Goal: Task Accomplishment & Management: Use online tool/utility

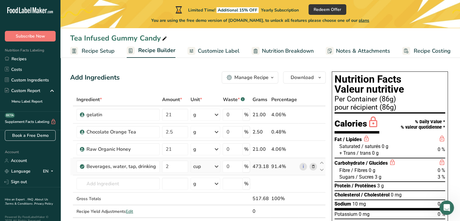
click at [313, 166] on icon at bounding box center [313, 166] width 4 height 6
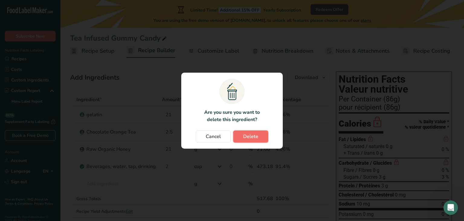
click at [254, 136] on span "Delete" at bounding box center [250, 136] width 15 height 7
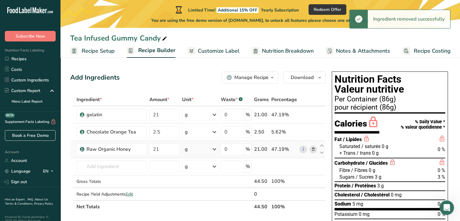
click at [314, 148] on icon at bounding box center [313, 149] width 4 height 6
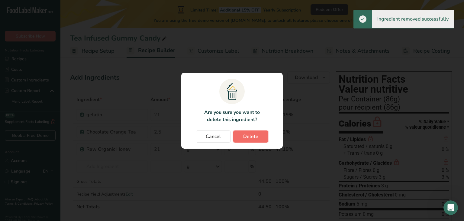
click at [260, 135] on button "Delete" at bounding box center [250, 136] width 35 height 12
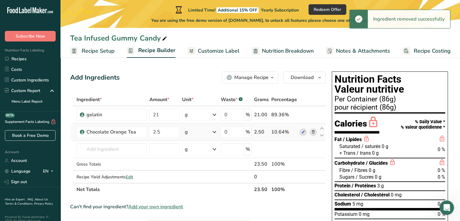
click at [313, 132] on icon at bounding box center [313, 132] width 4 height 6
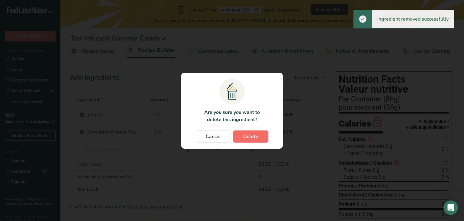
click at [262, 133] on button "Delete" at bounding box center [250, 136] width 35 height 12
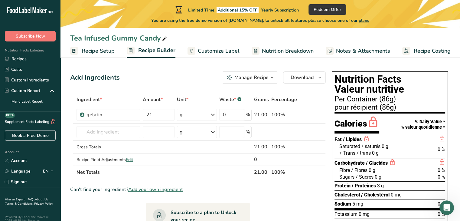
click at [164, 38] on icon at bounding box center [164, 38] width 5 height 8
type input "T"
type input "Tea Pawps"
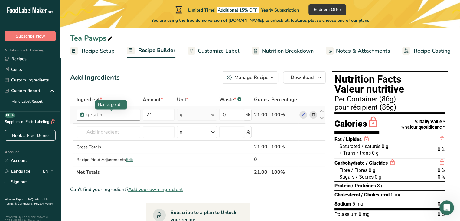
click at [128, 116] on div "gelatin" at bounding box center [111, 114] width 50 height 7
click at [122, 114] on div "gelatin" at bounding box center [111, 114] width 50 height 7
drag, startPoint x: 89, startPoint y: 112, endPoint x: 92, endPoint y: 113, distance: 3.5
click at [92, 113] on div "gelatin" at bounding box center [111, 114] width 50 height 7
click at [103, 115] on div "gelatin" at bounding box center [111, 114] width 50 height 7
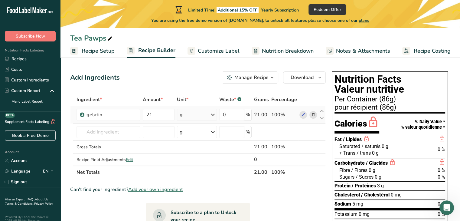
click at [313, 114] on icon at bounding box center [313, 115] width 4 height 6
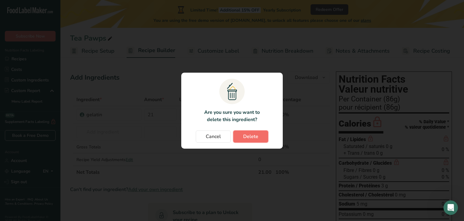
click at [254, 132] on button "Delete" at bounding box center [250, 136] width 35 height 12
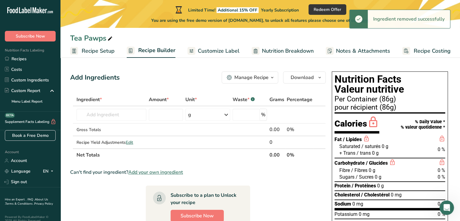
click at [378, 100] on div "Per Container (86g)" at bounding box center [389, 99] width 111 height 7
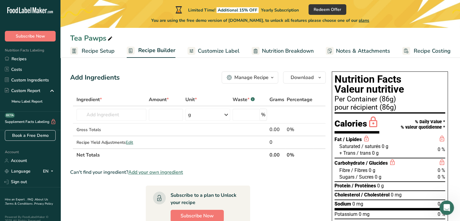
click at [393, 99] on div "Per Container (86g)" at bounding box center [389, 99] width 111 height 7
click at [111, 50] on span "Recipe Setup" at bounding box center [98, 51] width 33 height 8
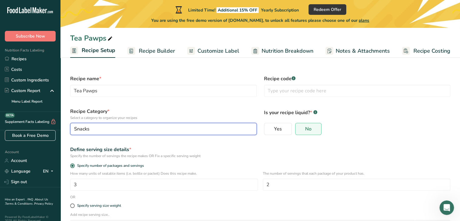
click at [217, 129] on div "Snacks" at bounding box center [161, 128] width 175 height 7
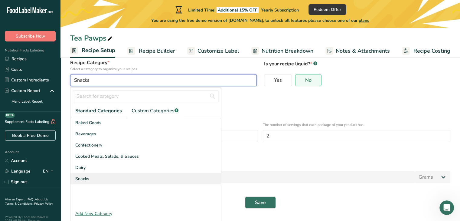
scroll to position [46, 0]
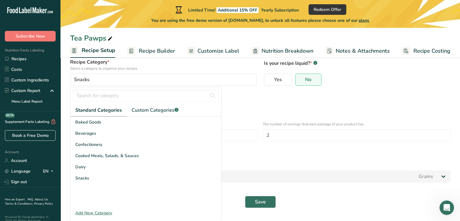
click at [106, 210] on div "Add New Category" at bounding box center [145, 213] width 151 height 6
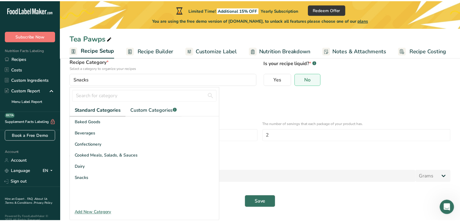
scroll to position [0, 0]
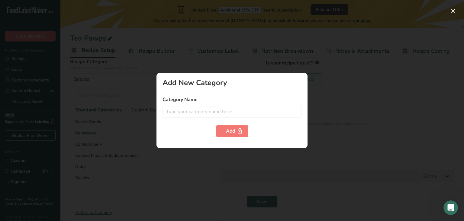
click at [310, 167] on div at bounding box center [232, 110] width 464 height 221
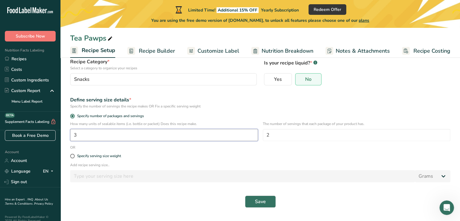
click at [115, 133] on input "3" at bounding box center [164, 135] width 188 height 12
type input "1"
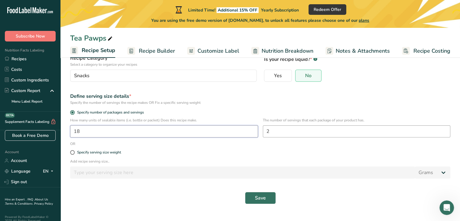
type input "18"
click at [285, 130] on input "2" at bounding box center [357, 131] width 188 height 12
type input "18"
click at [273, 151] on label "Specify serving size weight" at bounding box center [260, 152] width 380 height 5
click at [74, 151] on input "Specify serving size weight" at bounding box center [72, 152] width 4 height 4
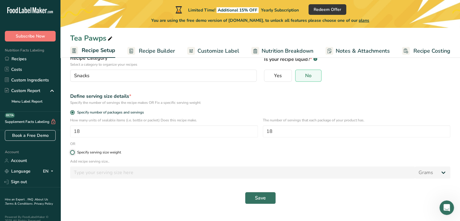
radio input "true"
radio input "false"
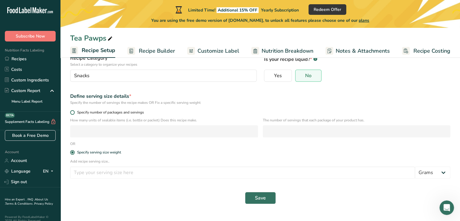
click at [73, 110] on span at bounding box center [72, 112] width 5 height 5
click at [73, 110] on input "Specify number of packages and servings" at bounding box center [72, 112] width 4 height 4
radio input "true"
radio input "false"
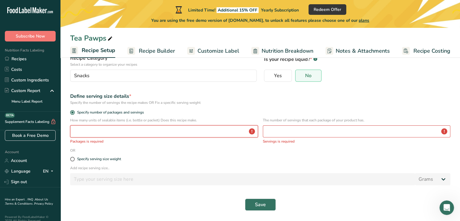
click at [97, 130] on input "number" at bounding box center [164, 131] width 188 height 12
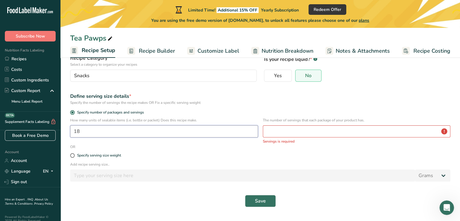
type input "18"
click at [278, 135] on input "number" at bounding box center [357, 131] width 188 height 12
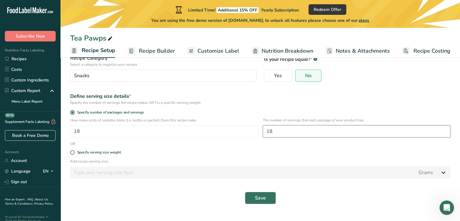
type input "18"
click at [262, 195] on span "Save" at bounding box center [260, 197] width 11 height 7
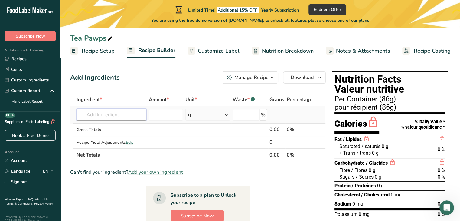
click at [121, 115] on input "text" at bounding box center [112, 115] width 70 height 12
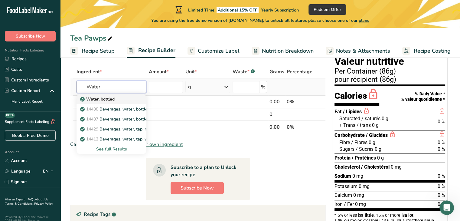
scroll to position [30, 0]
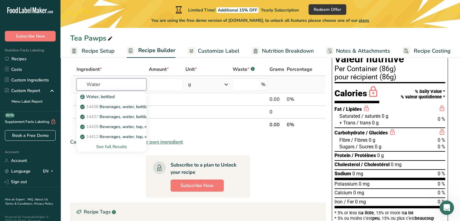
type input "Water"
click at [123, 147] on div "See full Results" at bounding box center [111, 146] width 60 height 6
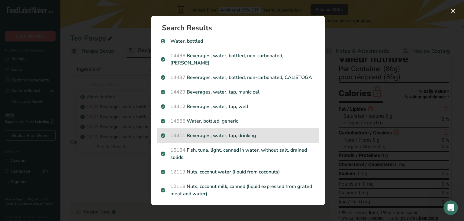
click at [233, 139] on p "14411 Beverages, water, tap, drinking" at bounding box center [238, 135] width 155 height 7
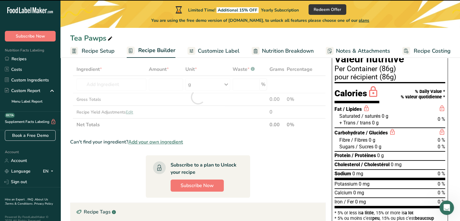
type input "0"
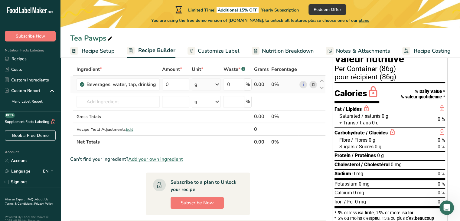
click at [215, 85] on icon at bounding box center [216, 84] width 7 height 11
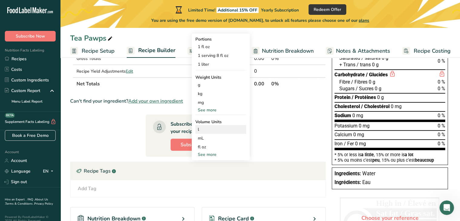
scroll to position [91, 0]
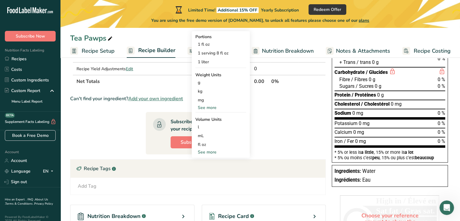
click at [210, 153] on div "See more" at bounding box center [220, 152] width 51 height 6
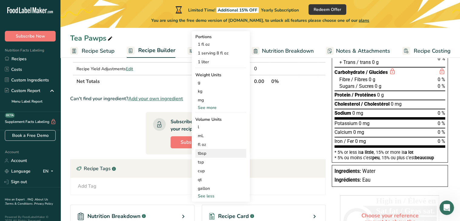
click at [204, 154] on div "tbsp" at bounding box center [221, 153] width 46 height 6
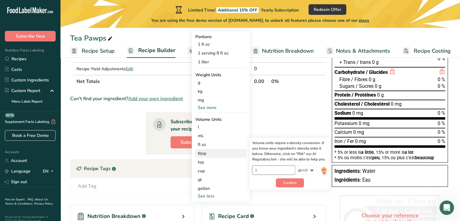
click at [259, 172] on input "1" at bounding box center [273, 169] width 43 height 9
type input "1"
click at [289, 182] on span "Confirm" at bounding box center [289, 182] width 13 height 5
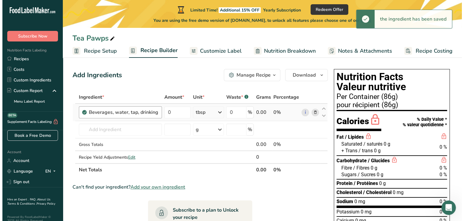
scroll to position [0, 0]
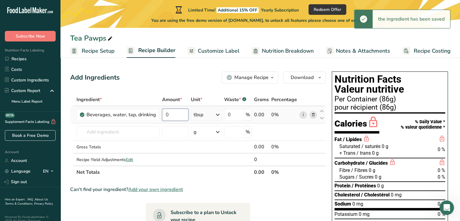
click at [178, 116] on input "0" at bounding box center [175, 115] width 26 height 12
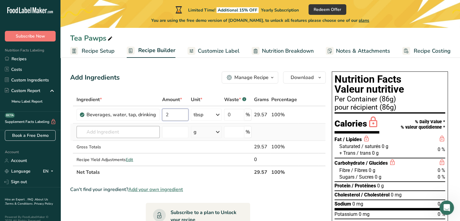
type input "2"
click at [128, 126] on div "Ingredient * Amount * Unit * Waste * .a-a{fill:#347362;}.b-a{fill:#fff;} Grams …" at bounding box center [198, 135] width 256 height 85
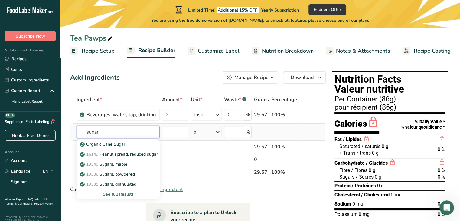
type input "sugar"
click at [125, 192] on div "See full Results" at bounding box center [117, 194] width 73 height 6
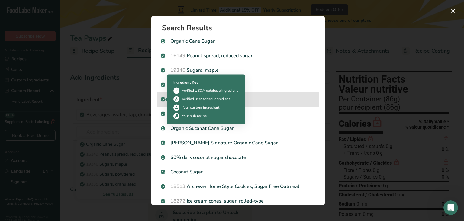
click at [163, 97] on icon "Search results modal" at bounding box center [163, 98] width 4 height 5
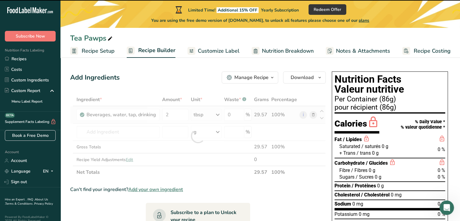
type input "0"
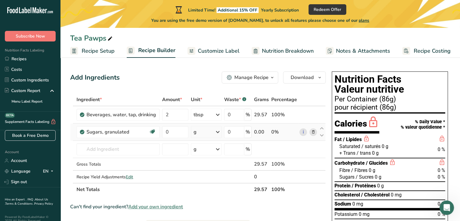
click at [213, 133] on div "g" at bounding box center [206, 132] width 31 height 12
click at [213, 159] on div "1 cup" at bounding box center [219, 161] width 51 height 9
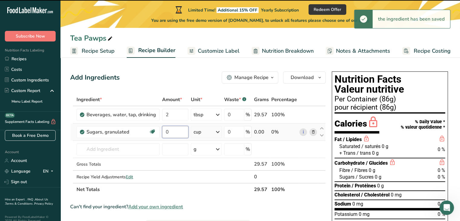
click at [175, 130] on input "0" at bounding box center [175, 132] width 26 height 12
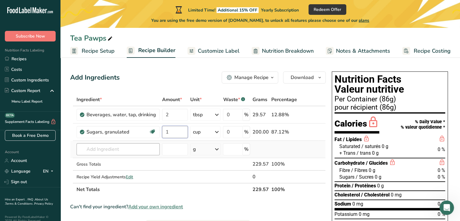
type input "1"
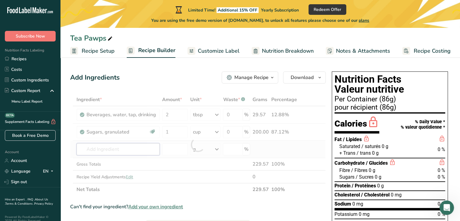
click at [132, 148] on div "Ingredient * Amount * Unit * Waste * .a-a{fill:#347362;}.b-a{fill:#fff;} Grams …" at bounding box center [198, 144] width 256 height 103
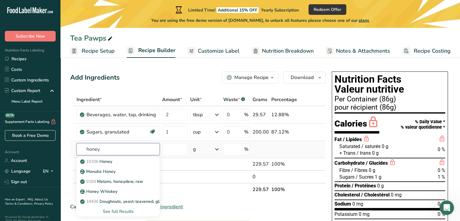
type input "honey"
click at [126, 210] on div "See full Results" at bounding box center [117, 211] width 73 height 6
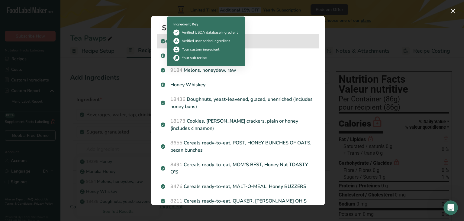
click at [165, 40] on span "Search results modal" at bounding box center [163, 40] width 5 height 7
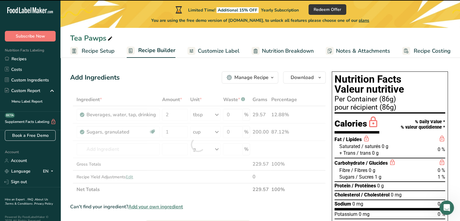
type input "0"
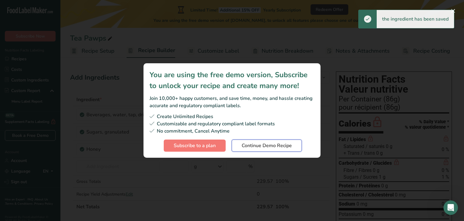
click at [271, 145] on span "Continue Demo Recipe" at bounding box center [267, 145] width 50 height 7
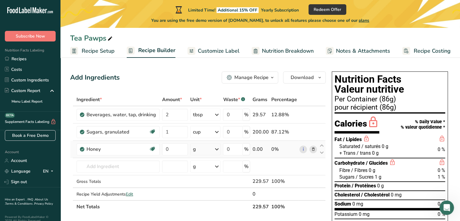
click at [218, 150] on icon at bounding box center [216, 149] width 7 height 11
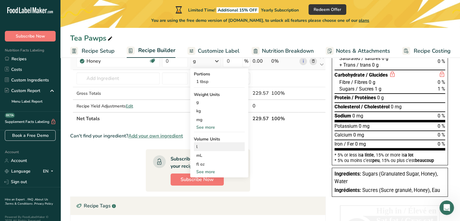
scroll to position [91, 0]
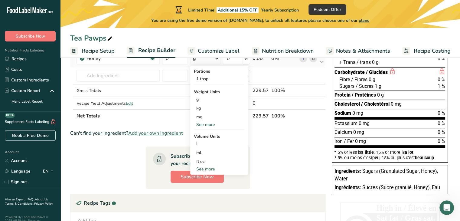
click at [211, 167] on div "See more" at bounding box center [219, 169] width 51 height 6
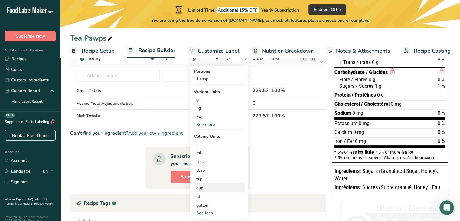
click at [210, 185] on div "cup" at bounding box center [219, 187] width 46 height 6
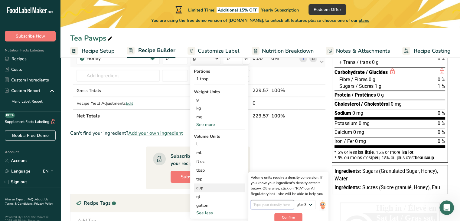
click at [277, 202] on input "number" at bounding box center [272, 204] width 43 height 9
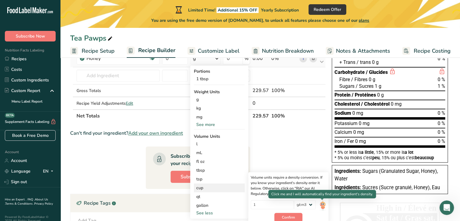
click at [320, 206] on img at bounding box center [322, 205] width 7 height 11
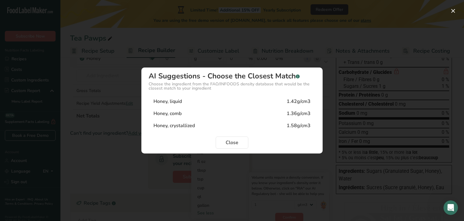
click at [179, 96] on div "Honey, liquid 1.42g/cm3" at bounding box center [232, 101] width 167 height 12
type input "1.42"
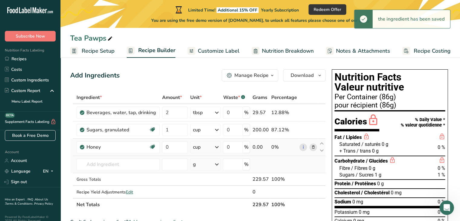
scroll to position [0, 0]
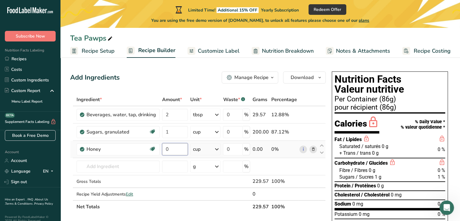
click at [181, 148] on input "0" at bounding box center [175, 149] width 26 height 12
type input "1"
type input "0.3"
click at [89, 164] on div "Ingredient * Amount * Unit * Waste * .a-a{fill:#347362;}.b-a{fill:#fff;} Grams …" at bounding box center [198, 153] width 256 height 120
click at [128, 164] on input "text" at bounding box center [118, 166] width 83 height 12
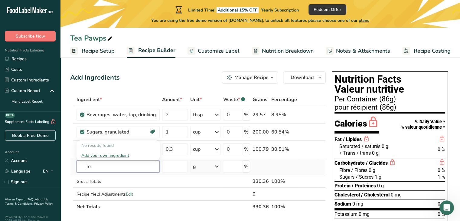
type input "l"
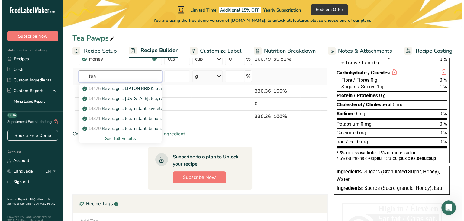
scroll to position [91, 0]
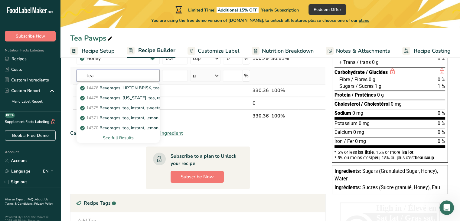
type input "tea"
click at [125, 139] on div "See full Results" at bounding box center [117, 138] width 73 height 6
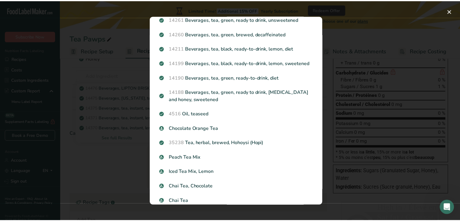
scroll to position [648, 0]
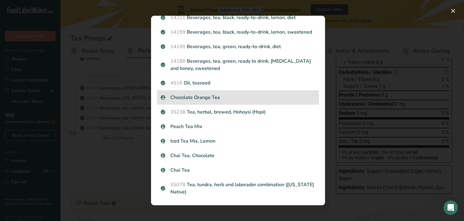
click at [198, 102] on div "Chocolate Orange Tea" at bounding box center [238, 97] width 162 height 15
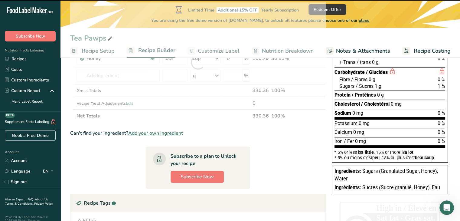
type input "0"
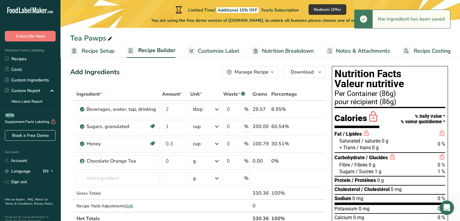
scroll to position [0, 0]
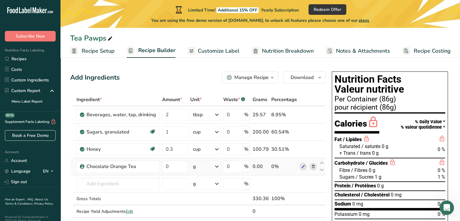
click at [216, 167] on icon at bounding box center [216, 166] width 7 height 11
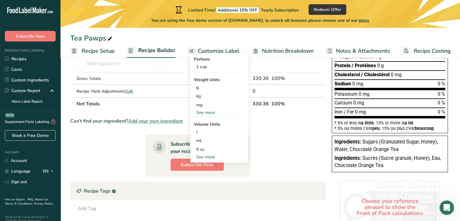
scroll to position [121, 0]
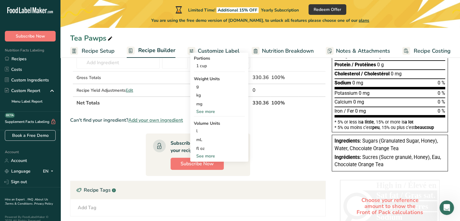
click at [208, 156] on div "See more" at bounding box center [219, 156] width 51 height 6
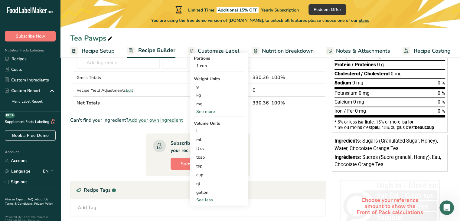
click at [208, 156] on div "tbsp" at bounding box center [219, 157] width 46 height 6
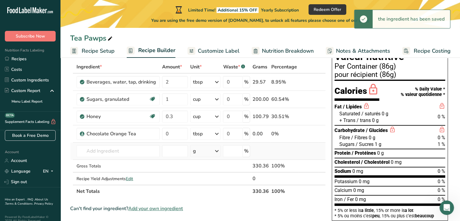
scroll to position [30, 0]
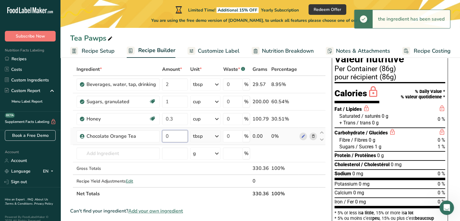
click at [174, 138] on input "0" at bounding box center [175, 136] width 26 height 12
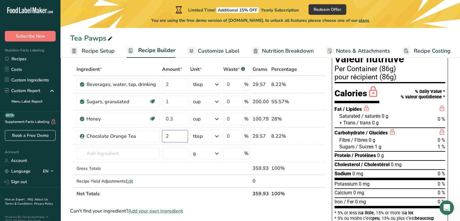
type input "2"
click at [64, 156] on section "Add Ingredients Manage Recipe Delete Recipe Duplicate Recipe Scale Recipe Save …" at bounding box center [259, 223] width 399 height 389
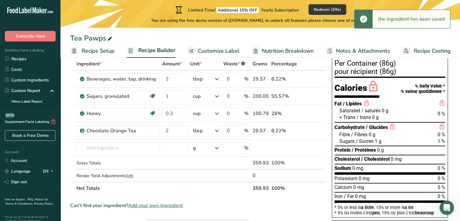
scroll to position [60, 0]
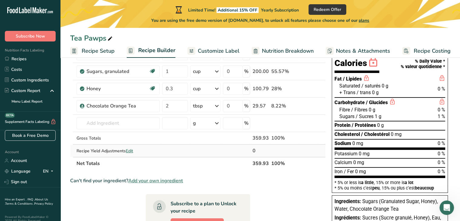
click at [133, 151] on span "Edit" at bounding box center [129, 151] width 7 height 6
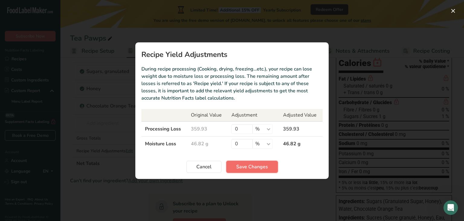
click at [238, 164] on span "Save Changes" at bounding box center [252, 166] width 32 height 7
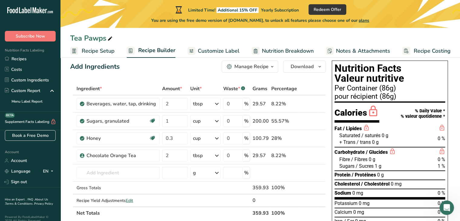
scroll to position [0, 0]
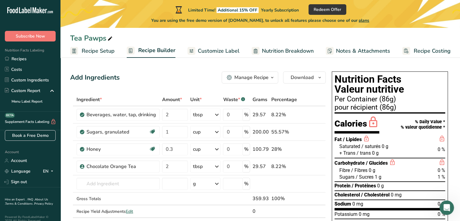
click at [221, 52] on span "Customize Label" at bounding box center [219, 51] width 42 height 8
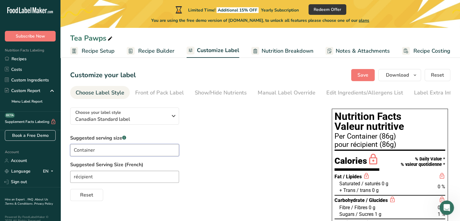
click at [107, 148] on input "Container" at bounding box center [124, 150] width 109 height 12
type input "C"
type input "P"
click at [112, 175] on input "récipient" at bounding box center [124, 177] width 109 height 12
click at [110, 152] on input "Lollipop" at bounding box center [124, 150] width 109 height 12
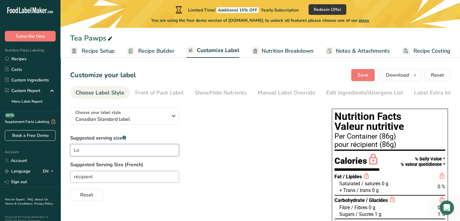
type input "L"
type input "serving"
click at [108, 178] on input "récipient" at bounding box center [124, 177] width 109 height 12
type input "r"
paste input "portion"
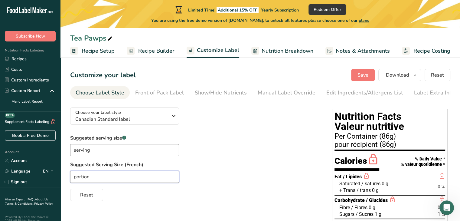
type input "portion"
click at [207, 165] on label "Suggested Serving Size (French)" at bounding box center [194, 164] width 249 height 7
click at [292, 92] on div "Manual Label Override" at bounding box center [287, 93] width 58 height 8
type input "Per Container (86g)"
type input "pour récipient (86g)"
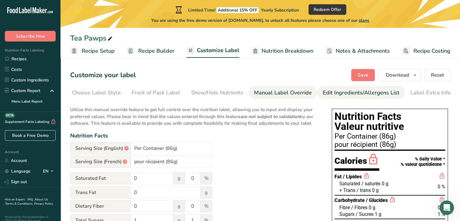
click at [340, 91] on div "Edit Ingredients/Allergens List" at bounding box center [361, 93] width 77 height 8
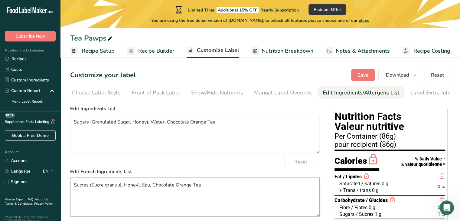
click at [198, 187] on textarea "Sucres (Sucre granulé, Honey), Eau, Chocolate Orange Tea" at bounding box center [194, 197] width 249 height 39
click at [207, 124] on textarea "Sugars (Granulated Sugar, Honey), Water, Chocolate Orange Tea" at bounding box center [194, 134] width 249 height 39
drag, startPoint x: 148, startPoint y: 125, endPoint x: 73, endPoint y: 123, distance: 75.9
click at [73, 123] on textarea "Sugars (Granulated Sugar, Honey), Water, Chocolate Orange Tea" at bounding box center [194, 134] width 249 height 39
click at [76, 125] on textarea "Water, Chocolate Orange Tea" at bounding box center [194, 134] width 249 height 39
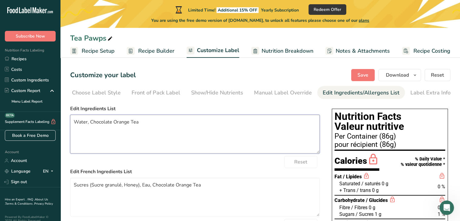
click at [148, 125] on textarea "Water, Chocolate Orange Tea" at bounding box center [194, 134] width 249 height 39
paste textarea "Sugars (Granulated Sugar, Honey),"
type textarea "Water, Chocolate Orange Tea,Sugars (Granulated Sugar, Honey),"
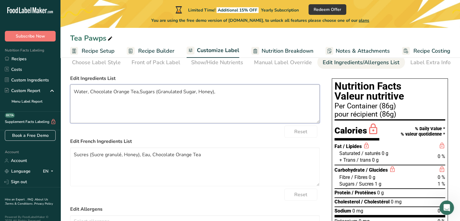
scroll to position [60, 0]
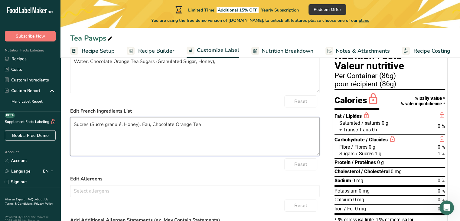
drag, startPoint x: 140, startPoint y: 127, endPoint x: 74, endPoint y: 126, distance: 65.6
click at [74, 126] on textarea "Sucres (Sucre granulé, Honey), Eau, Chocolate Orange Tea" at bounding box center [194, 136] width 249 height 39
click at [76, 128] on textarea "Eau, Chocolate Orange Tea" at bounding box center [194, 136] width 249 height 39
click at [138, 126] on textarea "Eau, Chocolate Orange Tea" at bounding box center [194, 136] width 249 height 39
paste textarea "Sucres (Sucre granulé, Honey),"
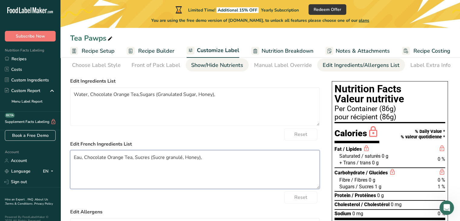
scroll to position [30, 0]
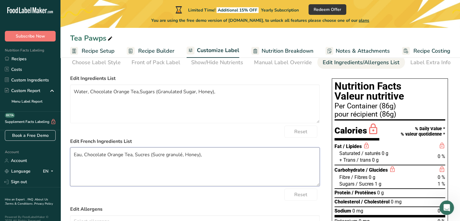
click at [132, 157] on textarea "Eau, Chocolate Orange Tea, Sucres (Sucre granulé, Honey)," at bounding box center [194, 166] width 249 height 39
type textarea "Eau, Chocolate Orange Tea, Sucres (Sucre granulé, Honey),"
click at [138, 94] on textarea "Water, Chocolate Orange Tea,Sugars (Granulated Sugar, Honey)," at bounding box center [194, 103] width 249 height 39
click at [130, 94] on textarea "Water, Chocolate Orange Tea,Sugars (Granulated Sugar, Honey)," at bounding box center [194, 103] width 249 height 39
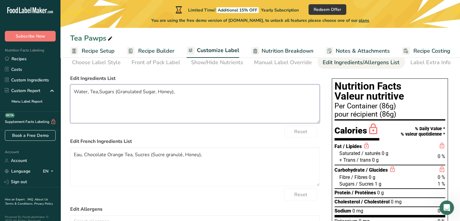
click at [99, 95] on textarea "Water, Tea,Sugars (Granulated Sugar, Honey)," at bounding box center [194, 103] width 249 height 39
type textarea "Water, Tea, Sugars (Granulated Sugar, Honey),"
click at [133, 160] on textarea "Eau, Chocolate Orange Tea, Sucres (Sucre granulé, Honey)," at bounding box center [194, 166] width 249 height 39
click at [126, 158] on textarea "Eau, Chocolate Orange Tea, Sucres (Sucre granulé, Honey)," at bounding box center [194, 166] width 249 height 39
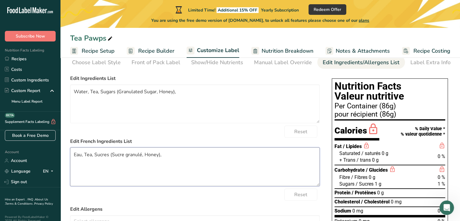
click at [91, 157] on textarea "Eau, Tea, Sucres (Sucre granulé, Honey)," at bounding box center [194, 166] width 249 height 39
paste textarea "thé"
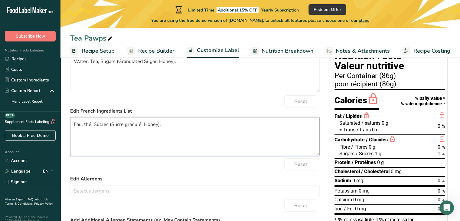
scroll to position [0, 0]
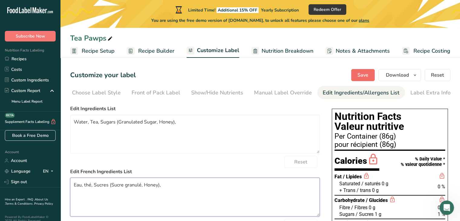
type textarea "Eau, thé, Sucres (Sucre granulé, Honey),"
click at [357, 73] on button "Save" at bounding box center [363, 75] width 24 height 12
click at [112, 95] on div "Choose Label Style" at bounding box center [96, 93] width 49 height 8
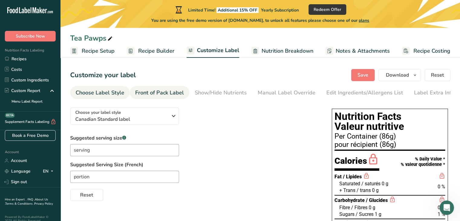
click at [169, 90] on div "Front of Pack Label" at bounding box center [159, 93] width 49 height 8
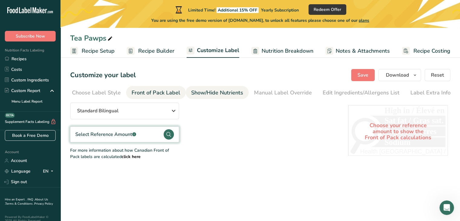
click at [212, 93] on div "Show/Hide Nutrients" at bounding box center [217, 93] width 52 height 8
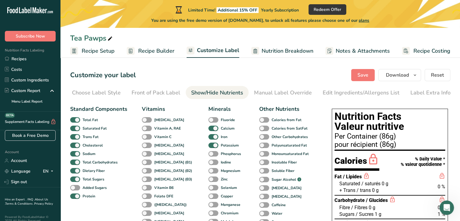
scroll to position [60, 0]
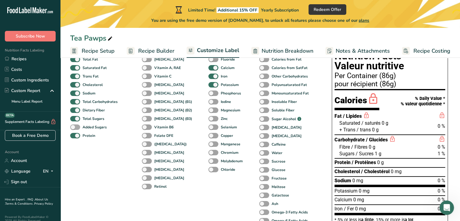
click at [77, 128] on span at bounding box center [75, 127] width 10 height 6
click at [74, 128] on input "Added Sugars" at bounding box center [72, 127] width 4 height 4
checkbox input "true"
click at [108, 154] on div "Standard Components Total Fat Saturated Fat Trans Fat [MEDICAL_DATA] Sodium Tot…" at bounding box center [98, 134] width 57 height 180
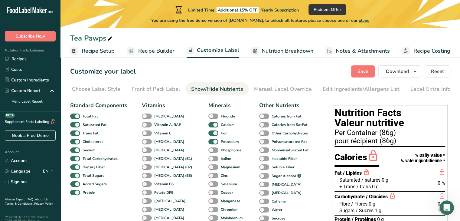
scroll to position [0, 0]
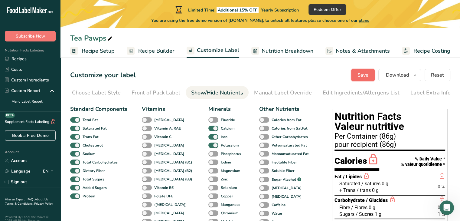
click at [361, 74] on span "Save" at bounding box center [362, 74] width 11 height 7
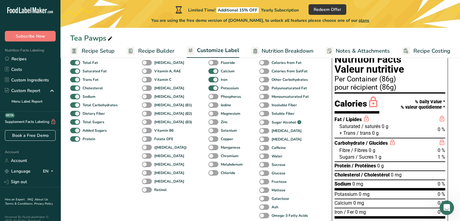
scroll to position [56, 0]
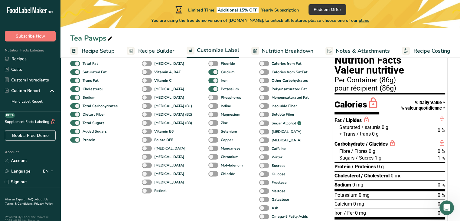
click at [259, 166] on span at bounding box center [264, 166] width 10 height 6
click at [259, 166] on input "Sucrose" at bounding box center [261, 165] width 4 height 4
checkbox input "true"
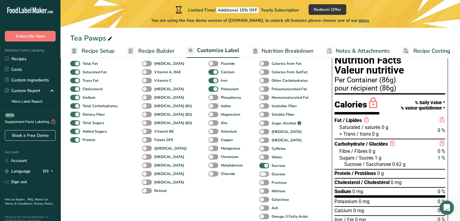
click at [259, 175] on span at bounding box center [264, 174] width 10 height 6
click at [259, 175] on input "Glucose" at bounding box center [261, 174] width 4 height 4
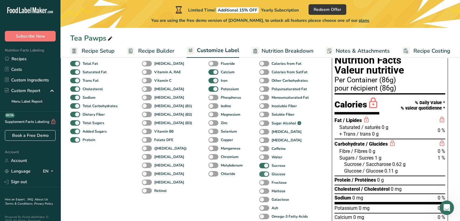
click at [259, 175] on span at bounding box center [264, 174] width 10 height 6
click at [259, 175] on input "Glucose" at bounding box center [261, 174] width 4 height 4
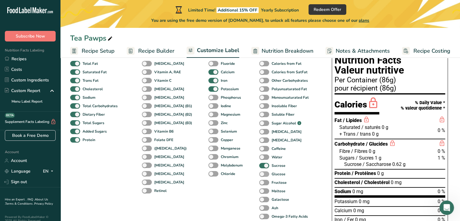
click at [259, 174] on span at bounding box center [264, 174] width 10 height 6
click at [259, 174] on input "Glucose" at bounding box center [261, 174] width 4 height 4
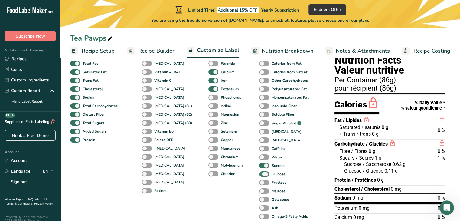
click at [259, 174] on span at bounding box center [264, 174] width 10 height 6
click at [259, 174] on input "Glucose" at bounding box center [261, 174] width 4 height 4
checkbox input "false"
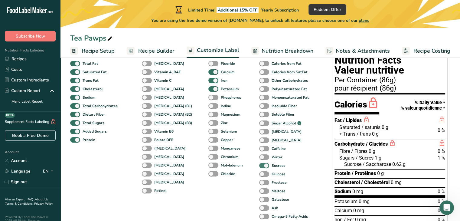
click at [259, 165] on span at bounding box center [264, 166] width 10 height 6
click at [259, 165] on input "Sucrose" at bounding box center [261, 165] width 4 height 4
checkbox input "false"
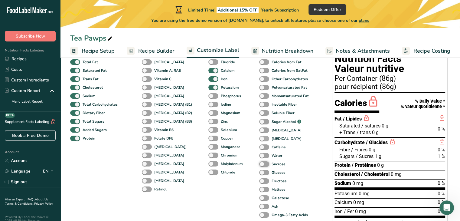
scroll to position [60, 0]
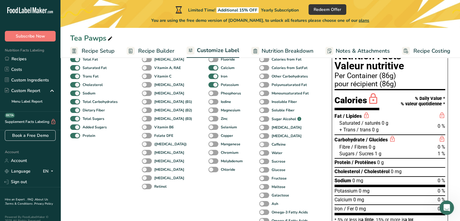
click at [259, 145] on span at bounding box center [264, 145] width 10 height 6
click at [259, 145] on input "Caffeine" at bounding box center [261, 144] width 4 height 4
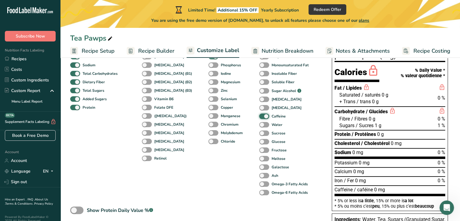
scroll to position [91, 0]
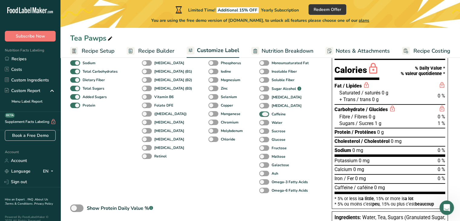
click at [259, 114] on span at bounding box center [264, 114] width 10 height 6
click at [259, 114] on input "Caffeine" at bounding box center [261, 114] width 4 height 4
checkbox input "false"
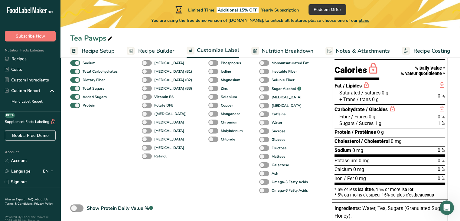
click at [259, 124] on span at bounding box center [264, 123] width 10 height 6
click at [259, 124] on input "Water" at bounding box center [261, 122] width 4 height 4
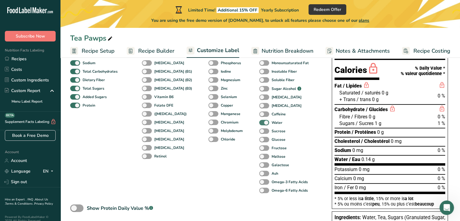
click at [259, 124] on span at bounding box center [264, 123] width 10 height 6
click at [259, 124] on input "Water" at bounding box center [261, 122] width 4 height 4
checkbox input "false"
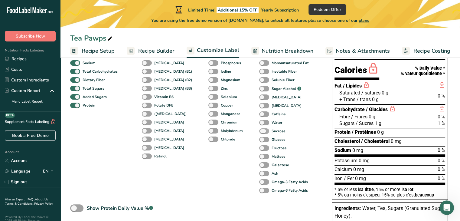
click at [259, 131] on span at bounding box center [264, 131] width 10 height 6
click at [259, 131] on input "Sucrose" at bounding box center [261, 131] width 4 height 4
checkbox input "true"
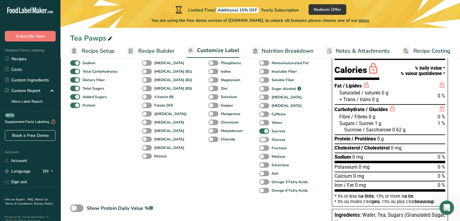
click at [259, 139] on span at bounding box center [264, 140] width 10 height 6
click at [259, 139] on input "Glucose" at bounding box center [261, 139] width 4 height 4
checkbox input "true"
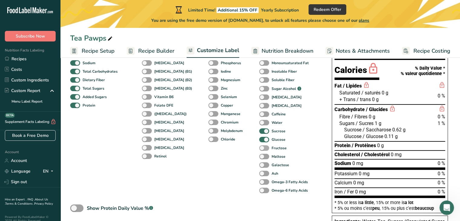
click at [259, 149] on span at bounding box center [264, 148] width 10 height 6
click at [259, 149] on input "Fructose" at bounding box center [261, 148] width 4 height 4
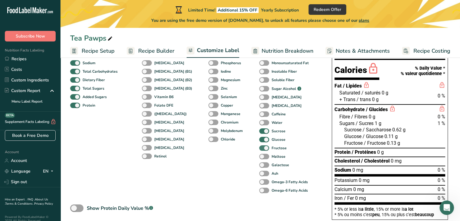
click at [259, 149] on span at bounding box center [264, 148] width 10 height 6
click at [259, 149] on input "Fructose" at bounding box center [261, 148] width 4 height 4
checkbox input "false"
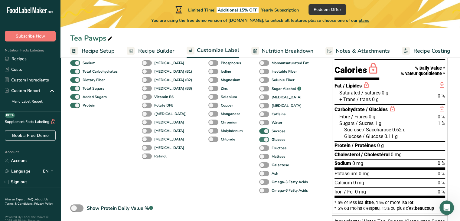
click at [259, 141] on span at bounding box center [264, 140] width 10 height 6
click at [259, 141] on input "Glucose" at bounding box center [261, 139] width 4 height 4
checkbox input "false"
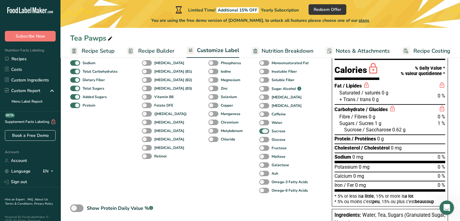
click at [259, 133] on span at bounding box center [264, 131] width 10 height 6
click at [259, 133] on input "Sucrose" at bounding box center [261, 131] width 4 height 4
checkbox input "false"
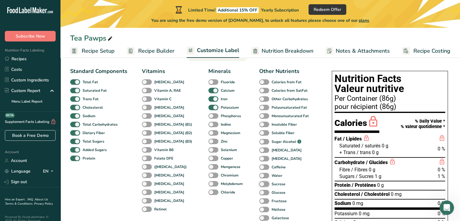
scroll to position [0, 0]
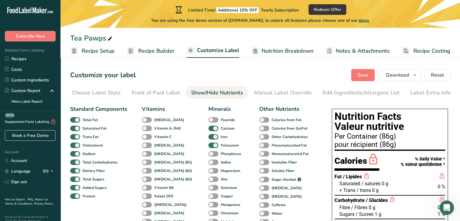
click at [93, 51] on span "Recipe Setup" at bounding box center [98, 51] width 33 height 8
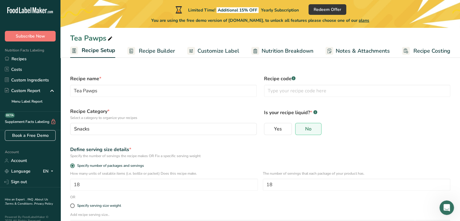
click at [144, 53] on span "Recipe Builder" at bounding box center [157, 51] width 36 height 8
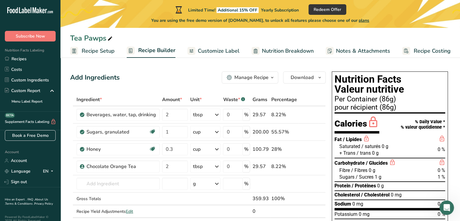
click at [386, 99] on div "Per Container (86g)" at bounding box center [389, 99] width 111 height 7
drag, startPoint x: 389, startPoint y: 99, endPoint x: 380, endPoint y: 100, distance: 9.1
click at [380, 100] on div "Per Container (86g)" at bounding box center [389, 99] width 111 height 7
click at [221, 47] on span "Customize Label" at bounding box center [219, 51] width 42 height 8
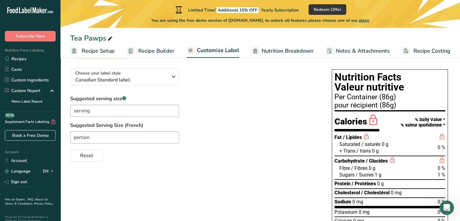
scroll to position [30, 0]
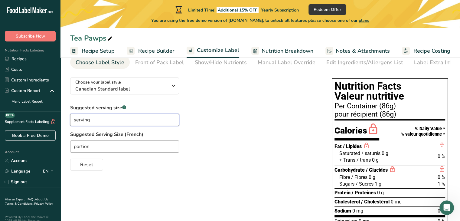
click at [108, 122] on input "serving" at bounding box center [124, 120] width 109 height 12
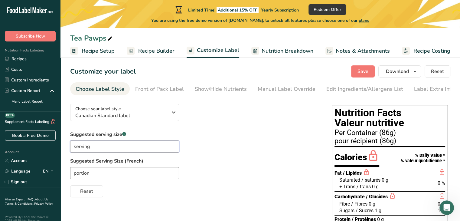
scroll to position [0, 0]
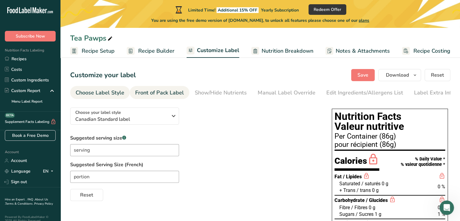
click at [167, 91] on div "Front of Pack Label" at bounding box center [159, 93] width 49 height 8
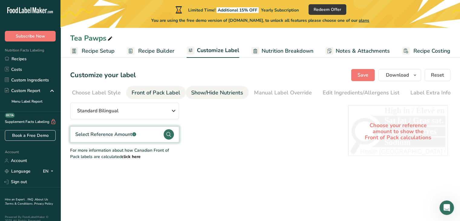
click at [223, 90] on div "Show/Hide Nutrients" at bounding box center [217, 93] width 52 height 8
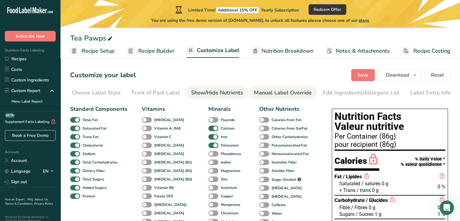
click at [275, 95] on div "Manual Label Override" at bounding box center [283, 93] width 58 height 8
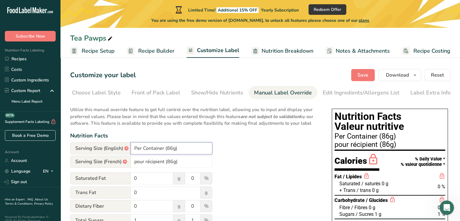
click at [178, 151] on input "Per Container (86g)" at bounding box center [172, 148] width 82 height 12
click at [162, 88] on link "Front of Pack Label" at bounding box center [156, 93] width 49 height 14
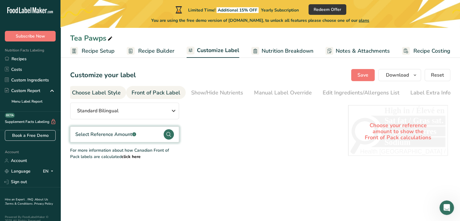
click at [117, 93] on div "Choose Label Style" at bounding box center [96, 93] width 49 height 8
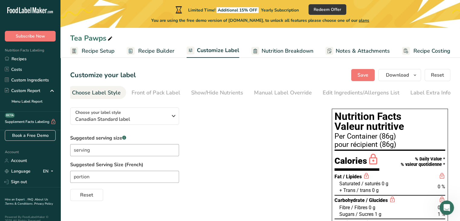
scroll to position [0, 0]
click at [357, 77] on button "Save" at bounding box center [363, 75] width 24 height 12
click at [153, 94] on div "Front of Pack Label" at bounding box center [159, 93] width 49 height 8
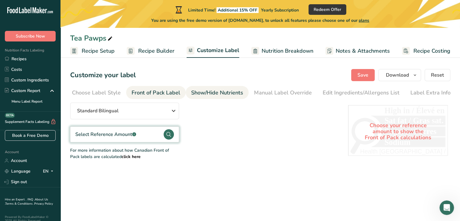
click at [229, 87] on link "Show/Hide Nutrients" at bounding box center [217, 93] width 52 height 14
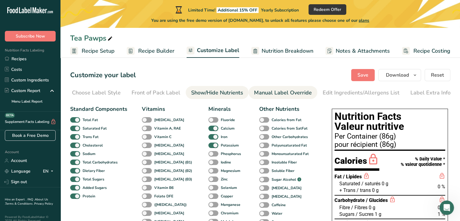
click at [280, 89] on div "Manual Label Override" at bounding box center [283, 93] width 58 height 8
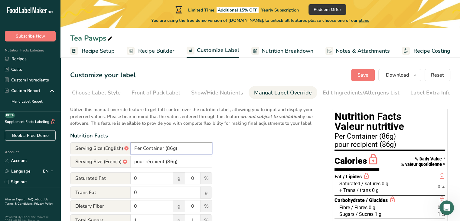
click at [186, 150] on input "Per Container (86g)" at bounding box center [172, 148] width 82 height 12
type input "Per Serving"
click at [163, 164] on input "pour récipient (86g)" at bounding box center [172, 161] width 82 height 12
click at [177, 162] on input "pour portion (86g)" at bounding box center [172, 161] width 82 height 12
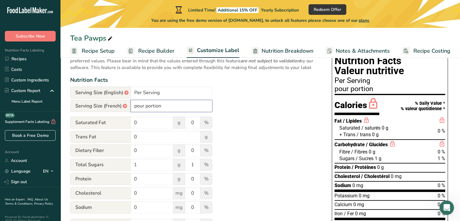
scroll to position [60, 0]
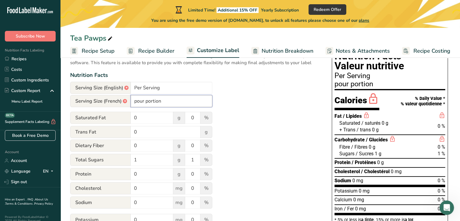
click at [136, 103] on input "pour portion" at bounding box center [172, 101] width 82 height 12
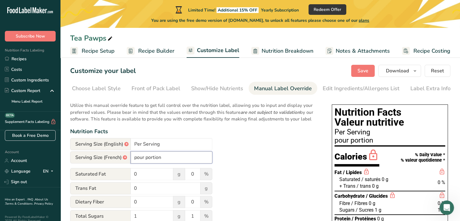
scroll to position [0, 0]
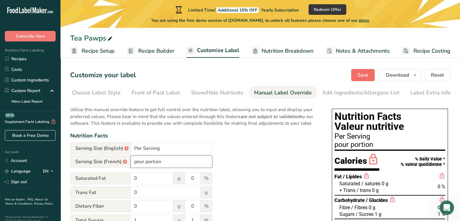
type input "pour portion"
click at [362, 75] on span "Save" at bounding box center [362, 74] width 11 height 7
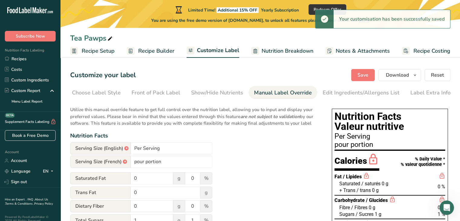
drag, startPoint x: 290, startPoint y: 98, endPoint x: 322, endPoint y: 99, distance: 32.7
click at [322, 99] on nav "Choose Label Style Front of Pack Label Show/Hide Nutrients Change Language Manu…" at bounding box center [260, 92] width 380 height 13
click at [360, 94] on div "Edit Ingredients/Allergens List" at bounding box center [361, 93] width 77 height 8
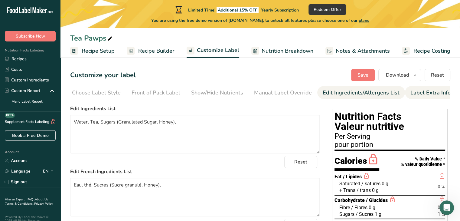
click at [410, 95] on div "Label Extra Info" at bounding box center [430, 93] width 40 height 8
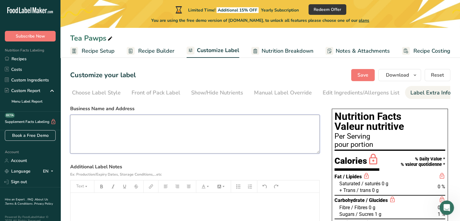
click at [285, 126] on textarea at bounding box center [194, 134] width 249 height 39
click at [365, 95] on div "Edit Ingredients/Allergens List" at bounding box center [361, 93] width 77 height 8
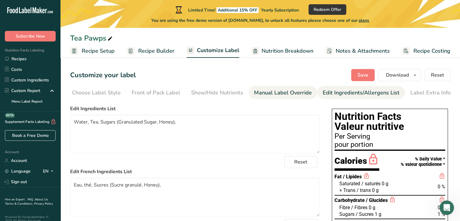
click at [286, 93] on div "Manual Label Override" at bounding box center [283, 93] width 58 height 8
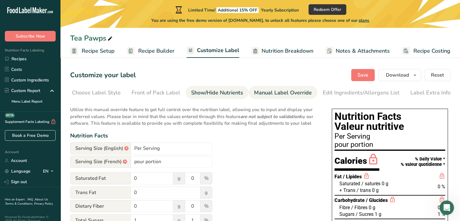
click at [223, 91] on div "Show/Hide Nutrients" at bounding box center [217, 93] width 52 height 8
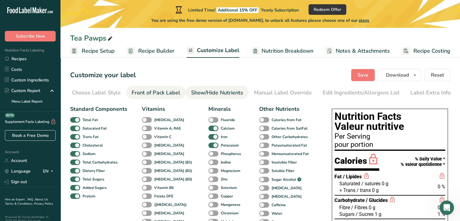
click at [138, 91] on div "Front of Pack Label" at bounding box center [156, 93] width 49 height 8
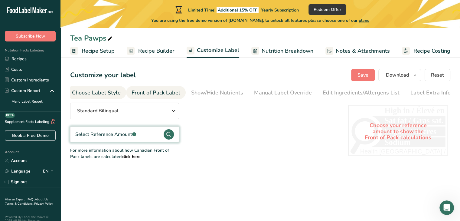
click at [111, 91] on div "Choose Label Style" at bounding box center [96, 93] width 49 height 8
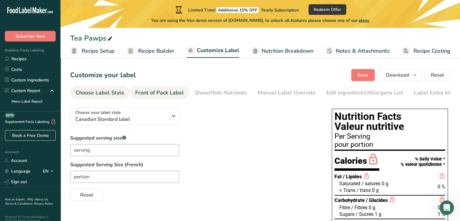
click at [160, 93] on div "Front of Pack Label" at bounding box center [159, 93] width 49 height 8
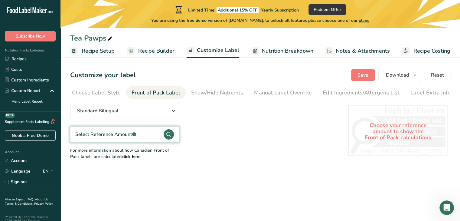
click at [135, 137] on div ".a-a{fill:#347362;}.b-a{fill:#fff;}" at bounding box center [134, 134] width 4 height 7
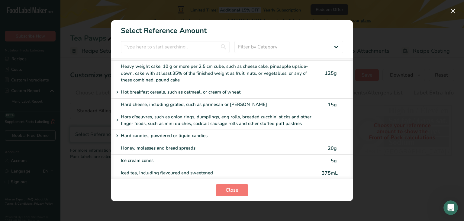
scroll to position [1270, 0]
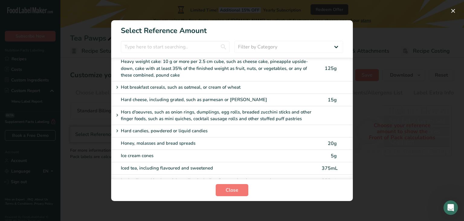
click at [189, 127] on div "Hard candies, powdered or liquid candies" at bounding box center [214, 130] width 201 height 7
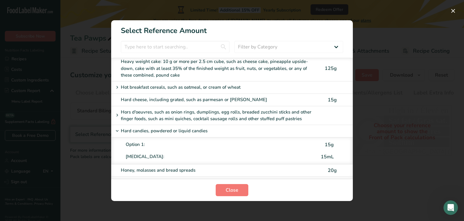
click at [185, 141] on div "Option 1:" at bounding box center [222, 144] width 193 height 7
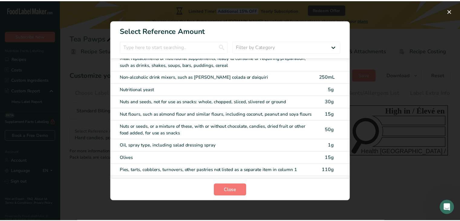
scroll to position [1935, 0]
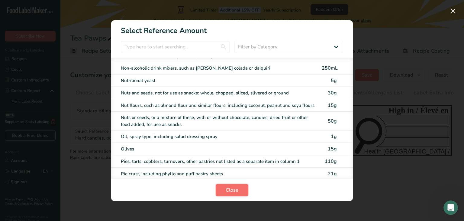
click at [235, 188] on span "Close" at bounding box center [232, 189] width 13 height 7
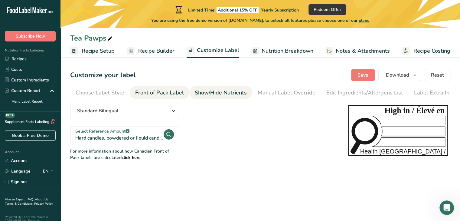
click at [230, 95] on div "Show/Hide Nutrients" at bounding box center [221, 93] width 52 height 8
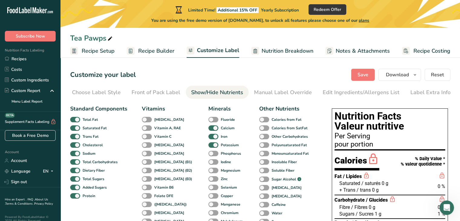
scroll to position [0, 0]
click at [263, 91] on div "Manual Label Override" at bounding box center [283, 93] width 58 height 8
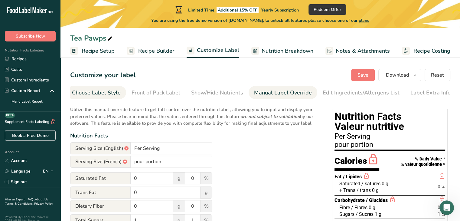
click at [107, 92] on div "Choose Label Style" at bounding box center [96, 93] width 49 height 8
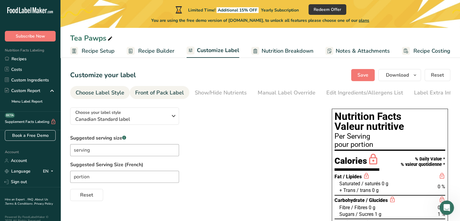
click at [169, 91] on div "Front of Pack Label" at bounding box center [159, 93] width 49 height 8
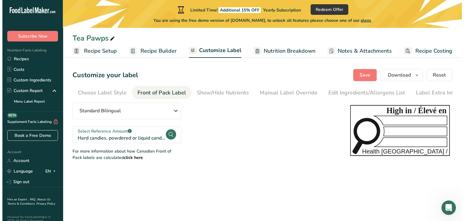
scroll to position [0, 4]
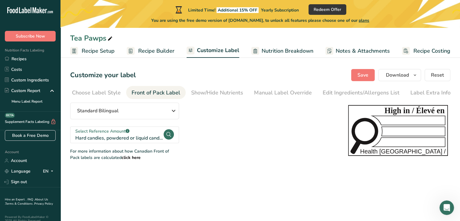
click at [171, 135] on circle at bounding box center [169, 134] width 10 height 10
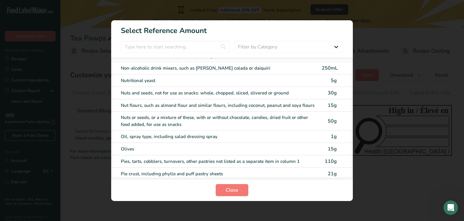
scroll to position [0, 0]
click at [234, 187] on span "Close" at bounding box center [232, 189] width 13 height 7
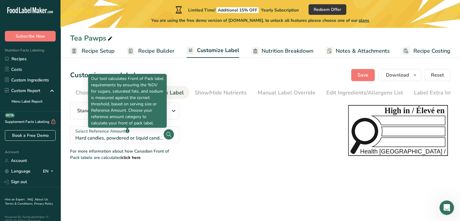
click at [128, 131] on rect at bounding box center [127, 131] width 4 height 4
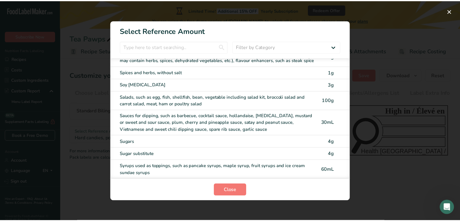
scroll to position [2525, 0]
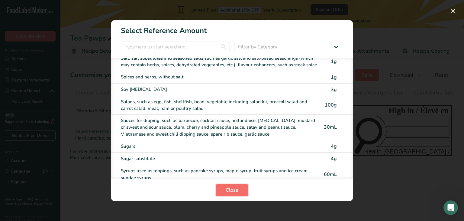
click at [236, 192] on span "Close" at bounding box center [232, 189] width 13 height 7
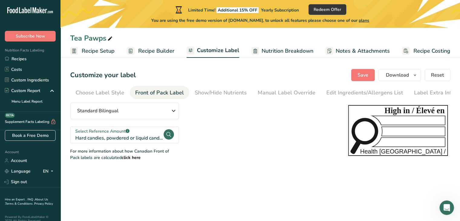
click at [166, 50] on span "Recipe Builder" at bounding box center [156, 51] width 36 height 8
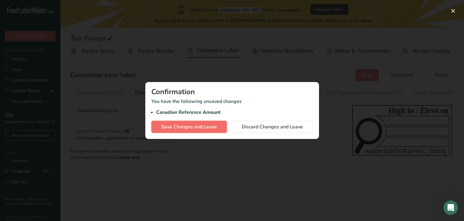
click at [223, 129] on button "Save Changes and Leave" at bounding box center [189, 127] width 76 height 12
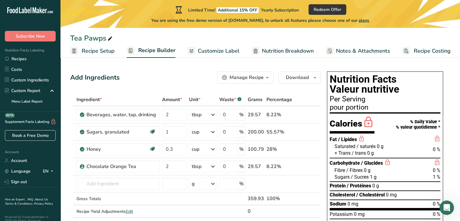
click at [265, 78] on icon "button" at bounding box center [267, 78] width 5 height 8
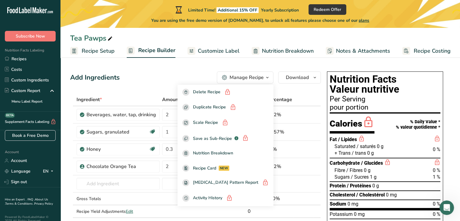
click at [266, 78] on icon "button" at bounding box center [267, 78] width 5 height 8
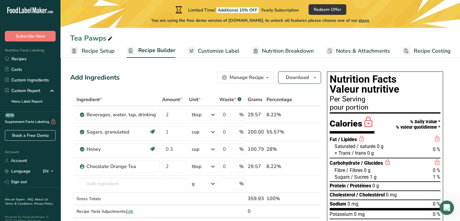
click at [316, 76] on icon "button" at bounding box center [314, 78] width 5 height 8
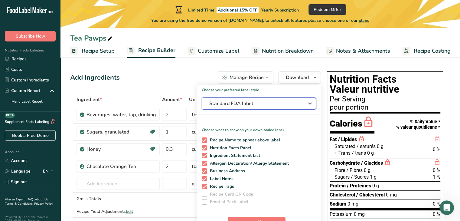
click at [311, 103] on icon "button" at bounding box center [309, 103] width 7 height 11
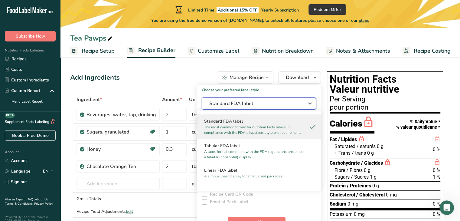
click at [311, 103] on icon "button" at bounding box center [309, 103] width 7 height 11
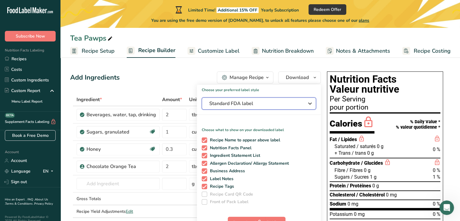
click at [311, 103] on icon "button" at bounding box center [309, 103] width 7 height 11
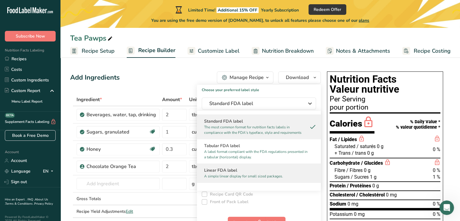
click at [271, 174] on p "A simple linear display for small sized packages." at bounding box center [256, 175] width 104 height 5
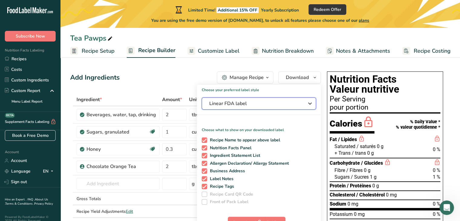
click at [313, 103] on icon "button" at bounding box center [309, 103] width 7 height 11
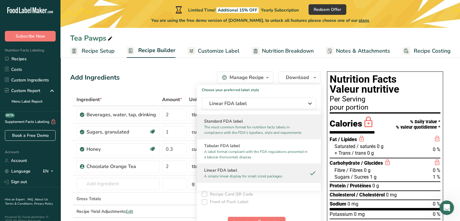
click at [301, 121] on h2 "Standard FDA label" at bounding box center [258, 121] width 109 height 6
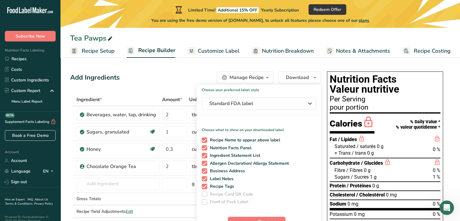
click at [141, 75] on div "Add Ingredients Manage Recipe Delete Recipe Duplicate Recipe Scale Recipe Save …" at bounding box center [195, 77] width 251 height 12
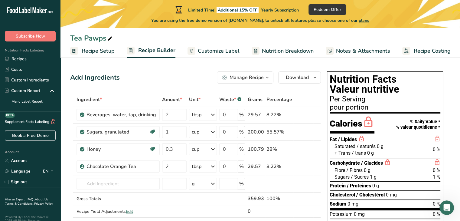
click at [228, 50] on span "Customize Label" at bounding box center [219, 51] width 42 height 8
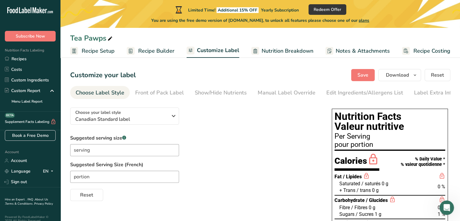
click at [283, 54] on span "Nutrition Breakdown" at bounding box center [288, 51] width 52 height 8
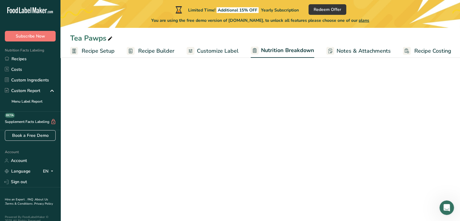
scroll to position [0, 1]
select select "Calories"
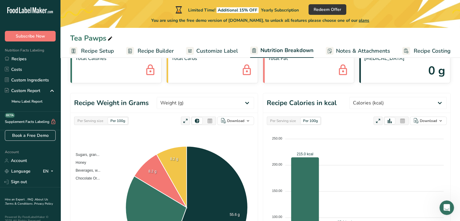
scroll to position [60, 0]
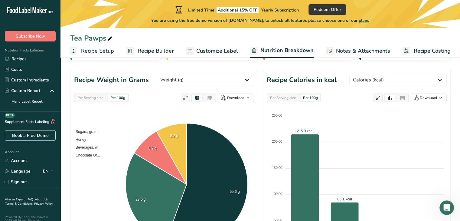
click at [123, 99] on div "Per 100g" at bounding box center [118, 97] width 20 height 7
click at [223, 79] on select "Weight (g) Calories (kcal) Energy KJ (kj) Total Fat (g) Saturated Fat (g) Trans…" at bounding box center [205, 80] width 97 height 12
select select "Total Sugars"
click at [179, 74] on select "Weight (g) Calories (kcal) Energy KJ (kj) Total Fat (g) Saturated Fat (g) Trans…" at bounding box center [205, 80] width 97 height 12
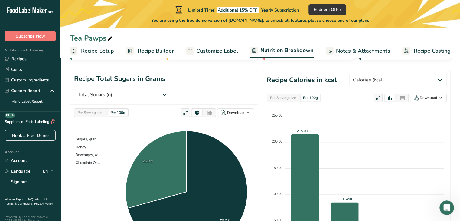
click at [168, 49] on span "Recipe Builder" at bounding box center [156, 51] width 36 height 8
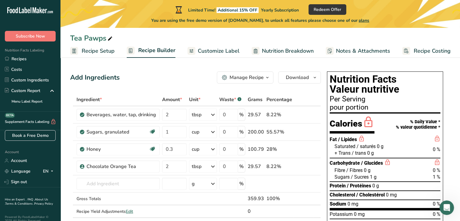
click at [267, 78] on icon "button" at bounding box center [267, 78] width 5 height 8
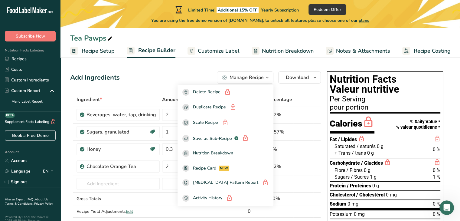
click at [267, 78] on icon "button" at bounding box center [267, 78] width 5 height 8
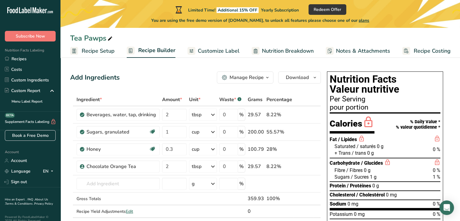
drag, startPoint x: 372, startPoint y: 176, endPoint x: 367, endPoint y: 176, distance: 4.8
click at [367, 176] on div "Sugars / Sucres 1 g" at bounding box center [355, 177] width 42 height 7
click at [370, 176] on span "1 g" at bounding box center [373, 177] width 7 height 6
click at [372, 176] on span "1 g" at bounding box center [373, 177] width 7 height 6
drag, startPoint x: 256, startPoint y: 132, endPoint x: 276, endPoint y: 136, distance: 20.3
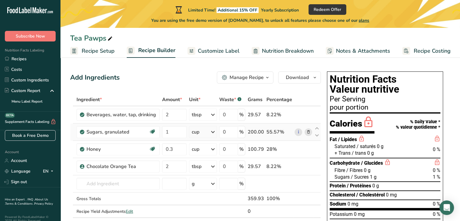
click at [276, 136] on tr "Sugars, granulated Dairy free Gluten free Vegan Vegetarian Soy free 1 cup Porti…" at bounding box center [195, 131] width 250 height 17
click at [298, 133] on link "i" at bounding box center [299, 132] width 8 height 8
click at [224, 50] on span "Customize Label" at bounding box center [219, 51] width 42 height 8
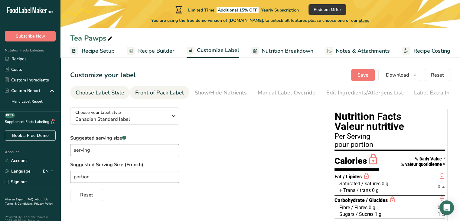
click at [153, 93] on div "Front of Pack Label" at bounding box center [159, 93] width 49 height 8
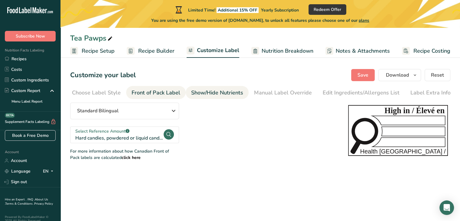
click at [217, 97] on link "Show/Hide Nutrients" at bounding box center [217, 93] width 52 height 14
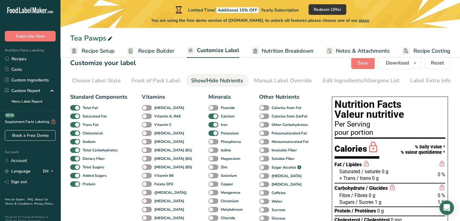
scroll to position [0, 0]
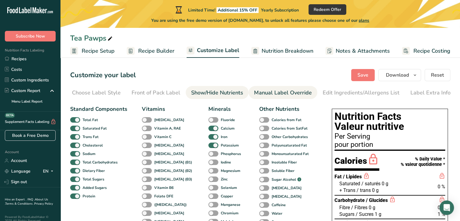
click at [275, 90] on div "Manual Label Override" at bounding box center [283, 93] width 58 height 8
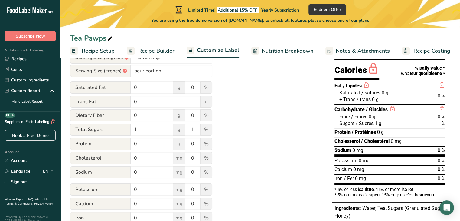
scroll to position [121, 0]
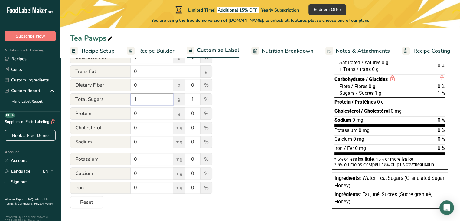
click at [141, 99] on input "1" at bounding box center [152, 99] width 43 height 12
type input "4"
click at [201, 103] on span "%" at bounding box center [206, 99] width 12 height 12
click at [198, 102] on input "1" at bounding box center [192, 99] width 15 height 12
click at [159, 104] on input "4" at bounding box center [152, 99] width 43 height 12
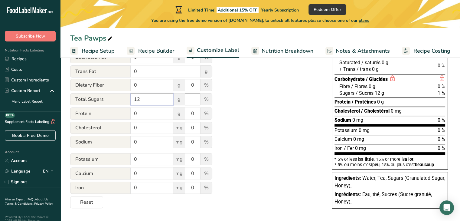
type input "12"
click at [195, 103] on input "number" at bounding box center [192, 99] width 15 height 12
type input "24"
click at [317, 127] on div "Utilize this manual override feature to get full control over the nutrition lab…" at bounding box center [194, 95] width 249 height 226
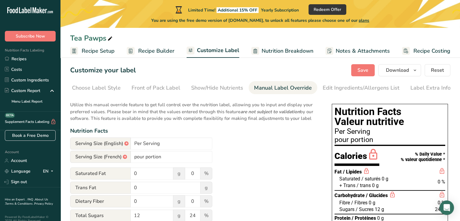
scroll to position [3, 0]
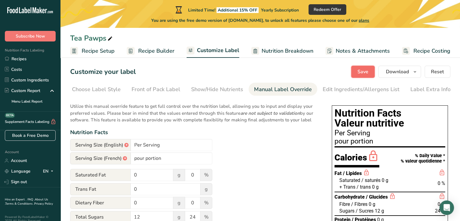
click at [363, 70] on span "Save" at bounding box center [362, 71] width 11 height 7
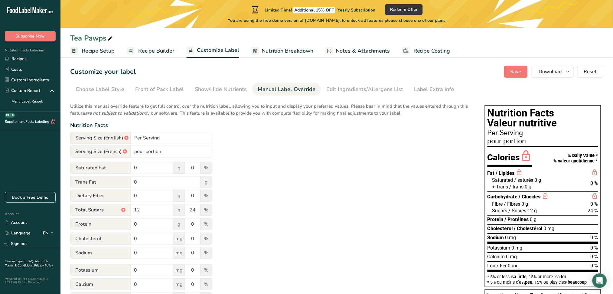
drag, startPoint x: 442, startPoint y: 0, endPoint x: 412, endPoint y: 149, distance: 151.5
click at [412, 149] on div "Utilize this manual override feature to get full control over the nutrition lab…" at bounding box center [271, 209] width 402 height 220
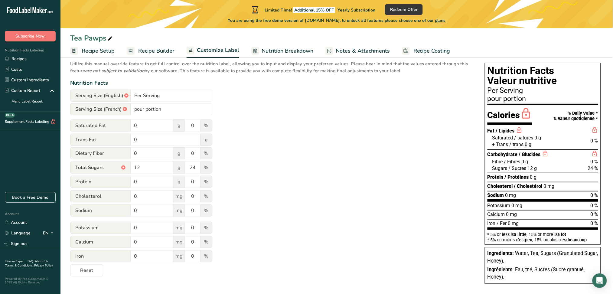
scroll to position [47, 0]
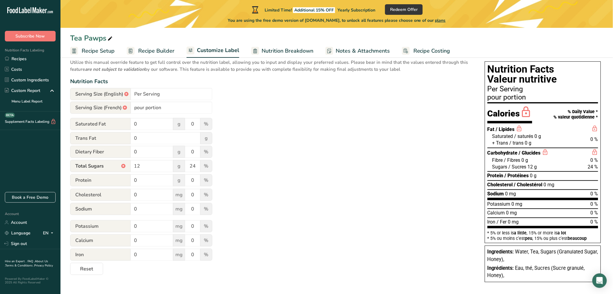
click at [409, 123] on div "Utilize this manual override feature to get full control over the nutrition lab…" at bounding box center [271, 165] width 402 height 220
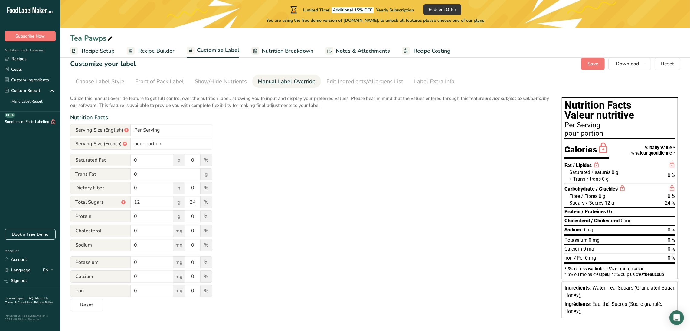
drag, startPoint x: 619, startPoint y: 0, endPoint x: 507, endPoint y: 190, distance: 220.1
click at [460, 190] on div "Utilize this manual override feature to get full control over the nutrition lab…" at bounding box center [309, 201] width 479 height 220
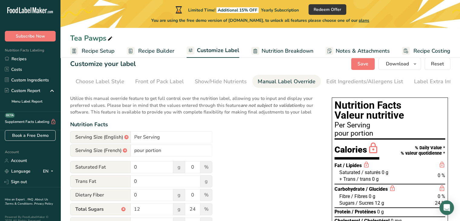
drag, startPoint x: 678, startPoint y: 0, endPoint x: 268, endPoint y: 139, distance: 432.8
click at [268, 139] on div "Utilize this manual override feature to get full control over the nutrition lab…" at bounding box center [194, 204] width 249 height 226
click at [165, 142] on input "Per Serving" at bounding box center [172, 137] width 82 height 12
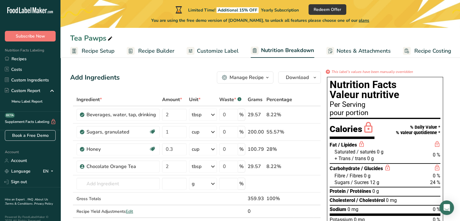
select select "Calories"
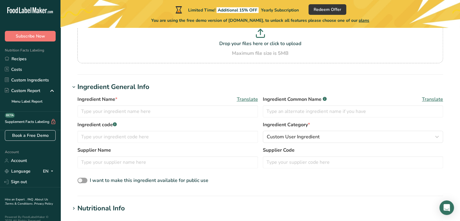
scroll to position [60, 0]
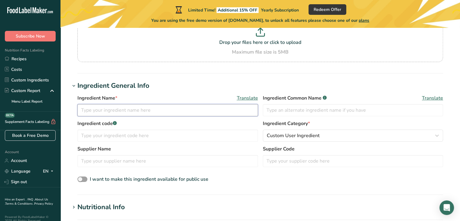
click at [165, 108] on input "text" at bounding box center [167, 110] width 181 height 12
type input "c"
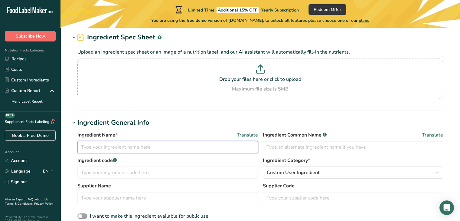
scroll to position [0, 0]
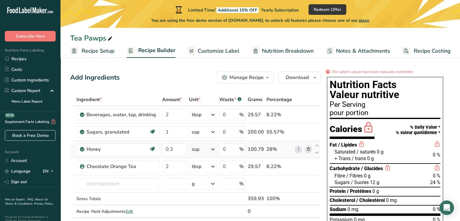
click at [308, 148] on icon at bounding box center [308, 149] width 4 height 6
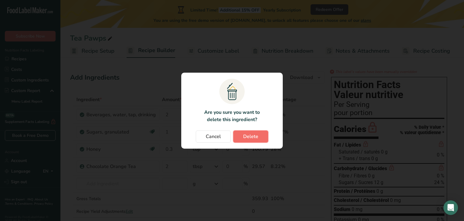
click at [247, 135] on span "Delete" at bounding box center [250, 136] width 15 height 7
type input "2"
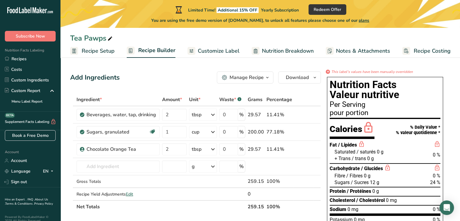
click at [374, 181] on span "12 g" at bounding box center [374, 182] width 9 height 6
click at [105, 37] on div "Tea Pawps" at bounding box center [92, 38] width 44 height 11
type input "T"
type input "Tea Simple Syrups"
click at [180, 116] on input "2" at bounding box center [174, 115] width 24 height 12
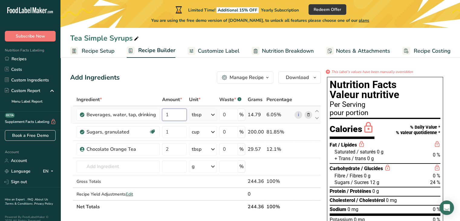
type input "1"
click at [208, 114] on div "Ingredient * Amount * Unit * Waste * .a-a{fill:#347362;}.b-a{fill:#fff;} Grams …" at bounding box center [195, 153] width 251 height 120
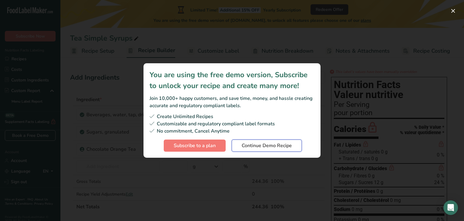
click at [258, 147] on span "Continue Demo Recipe" at bounding box center [267, 145] width 50 height 7
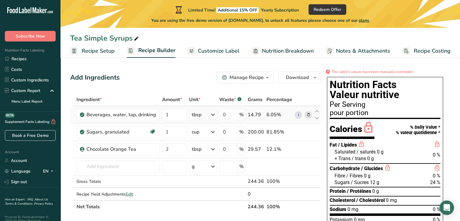
click at [211, 114] on icon at bounding box center [212, 114] width 7 height 11
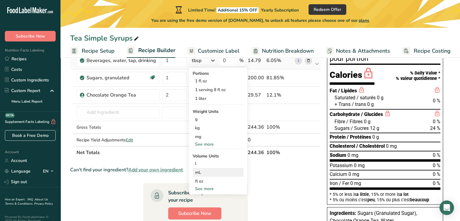
scroll to position [60, 0]
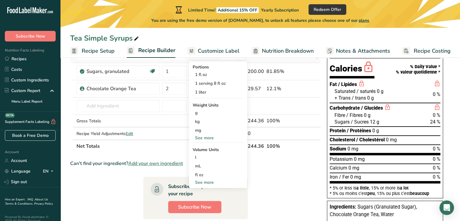
click at [215, 181] on div "See more" at bounding box center [218, 182] width 51 height 6
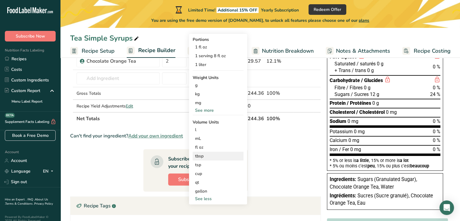
scroll to position [91, 0]
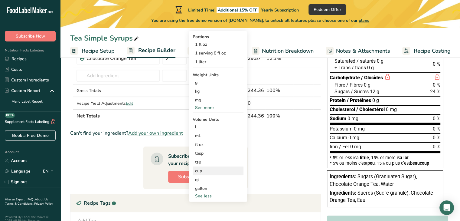
click at [212, 171] on div "cup" at bounding box center [218, 171] width 46 height 6
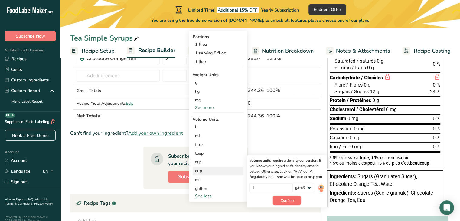
click at [295, 199] on button "Confirm" at bounding box center [287, 200] width 28 height 9
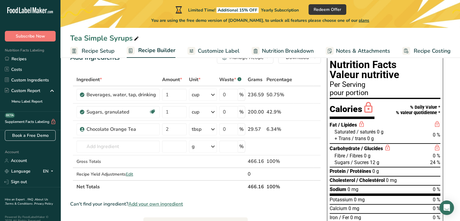
scroll to position [0, 0]
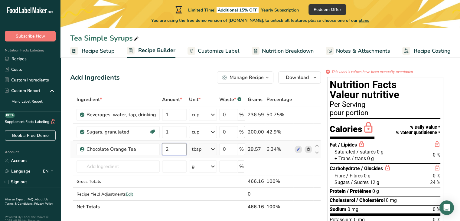
click at [171, 148] on input "2" at bounding box center [174, 149] width 24 height 12
type input "2.5"
click at [213, 149] on div "Ingredient * Amount * Unit * Waste * .a-a{fill:#347362;}.b-a{fill:#fff;} Grams …" at bounding box center [195, 153] width 251 height 120
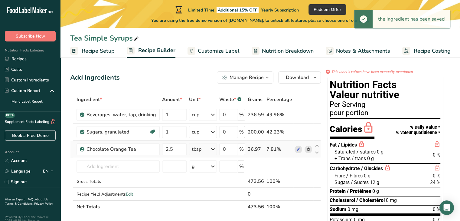
click at [213, 149] on icon at bounding box center [212, 149] width 7 height 11
click at [207, 191] on div "g" at bounding box center [218, 190] width 51 height 9
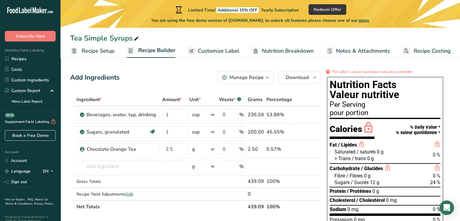
click at [371, 72] on icon "This label's values have been manually overridden" at bounding box center [372, 71] width 82 height 5
click at [214, 50] on span "Customize Label" at bounding box center [219, 51] width 42 height 8
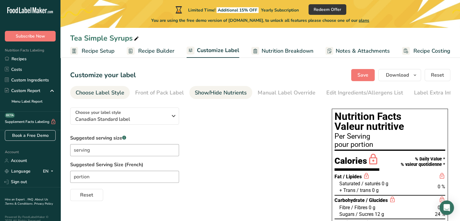
click at [229, 94] on div "Show/Hide Nutrients" at bounding box center [221, 93] width 52 height 8
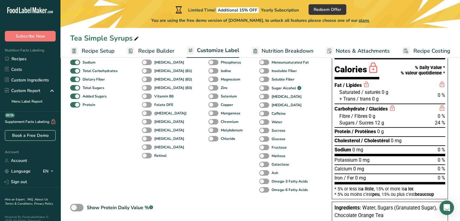
scroll to position [86, 0]
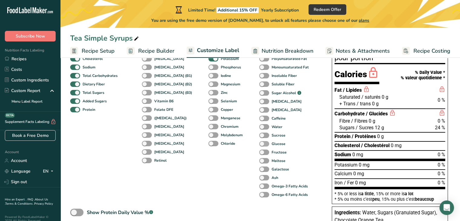
click at [259, 144] on span at bounding box center [264, 144] width 10 height 6
click at [259, 144] on input "Glucose" at bounding box center [261, 144] width 4 height 4
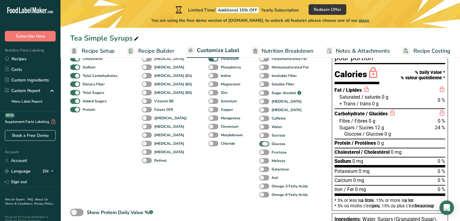
click at [259, 144] on span at bounding box center [264, 144] width 10 height 6
click at [259, 144] on input "Glucose" at bounding box center [261, 144] width 4 height 4
checkbox input "false"
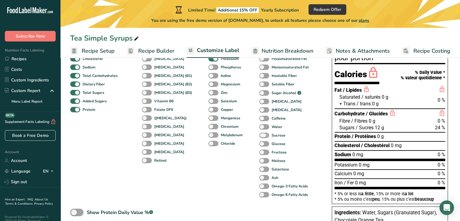
click at [259, 136] on span at bounding box center [264, 135] width 10 height 6
click at [259, 136] on input "Sucrose" at bounding box center [261, 135] width 4 height 4
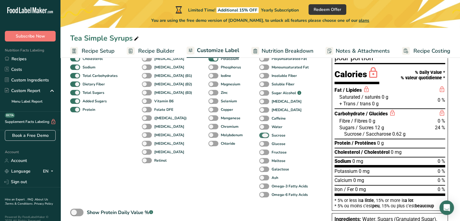
click at [259, 136] on span at bounding box center [264, 135] width 10 height 6
click at [259, 136] on input "Sucrose" at bounding box center [261, 135] width 4 height 4
checkbox input "false"
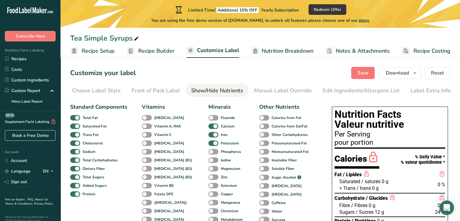
scroll to position [0, 0]
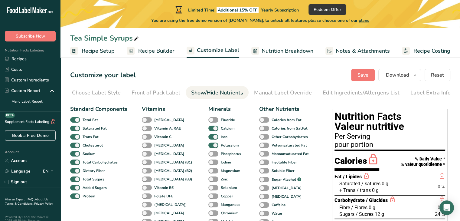
click at [102, 53] on span "Recipe Setup" at bounding box center [98, 51] width 33 height 8
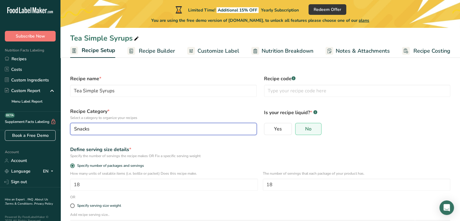
click at [131, 128] on div "Snacks" at bounding box center [161, 128] width 175 height 7
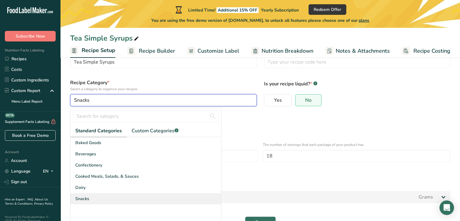
scroll to position [30, 0]
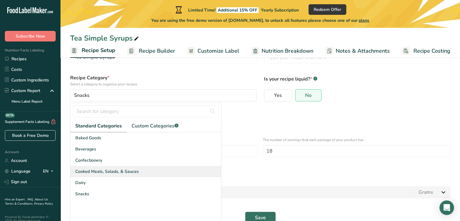
click at [141, 173] on div "Cooked Meals, Salads, & Sauces" at bounding box center [145, 171] width 151 height 11
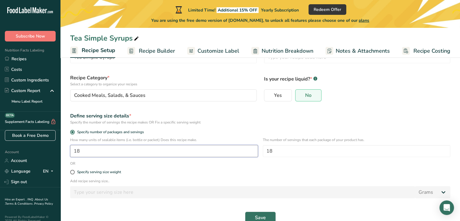
click at [143, 151] on input "18" at bounding box center [164, 151] width 188 height 12
click at [98, 171] on div "Specify serving size weight" at bounding box center [99, 172] width 44 height 5
click at [74, 171] on input "Specify serving size weight" at bounding box center [72, 172] width 4 height 4
radio input "true"
radio input "false"
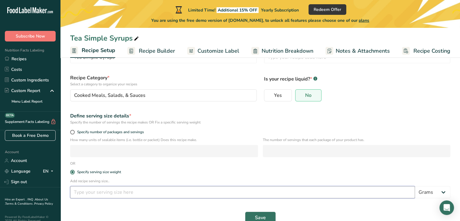
click at [123, 191] on input "number" at bounding box center [242, 192] width 345 height 12
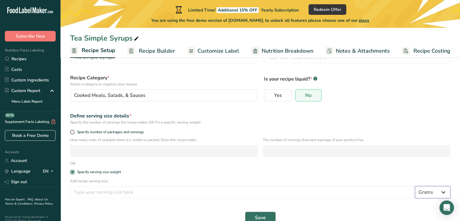
click at [432, 190] on select "Grams kg mg mcg lb oz l mL fl oz tbsp tsp cup qt gallon" at bounding box center [432, 192] width 35 height 12
select select "18"
click at [415, 186] on select "Grams kg mg mcg lb oz l mL fl oz tbsp tsp cup qt gallon" at bounding box center [432, 192] width 35 height 12
select select "22"
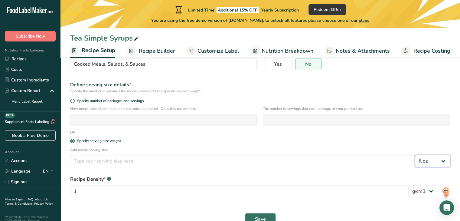
scroll to position [79, 0]
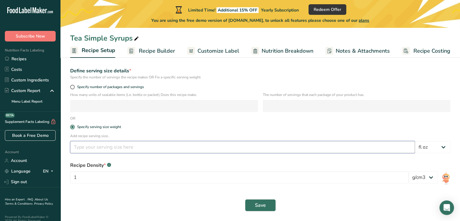
click at [299, 141] on input "number" at bounding box center [242, 147] width 345 height 12
type input "4"
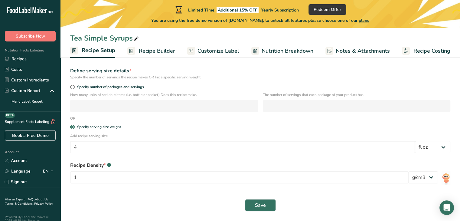
click at [290, 159] on div "Recipe Density * .a-a{fill:#347362;}.b-a{fill:#fff;} 1 lb/ft3 g/cm3" at bounding box center [260, 174] width 387 height 33
click at [261, 202] on span "Save" at bounding box center [260, 204] width 11 height 7
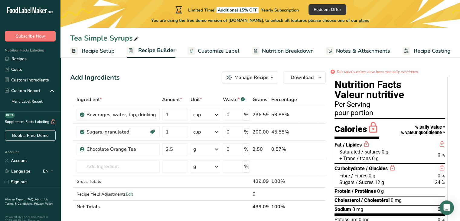
click at [335, 72] on div "* This label's values have been manually overridden" at bounding box center [389, 71] width 121 height 5
click at [333, 72] on div "*" at bounding box center [333, 72] width 4 height 4
click at [357, 129] on div "Calories" at bounding box center [356, 130] width 45 height 18
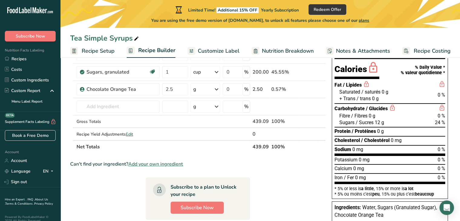
scroll to position [60, 0]
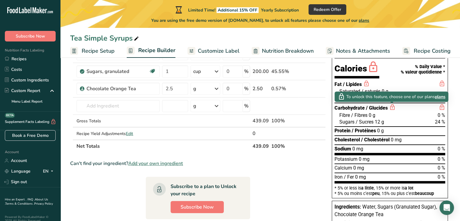
click at [389, 109] on icon at bounding box center [392, 107] width 7 height 8
click at [442, 107] on icon at bounding box center [441, 107] width 7 height 8
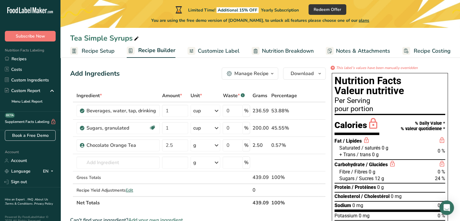
scroll to position [0, 0]
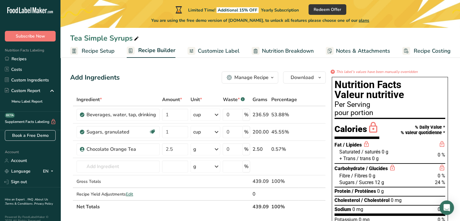
click at [209, 48] on span "Customize Label" at bounding box center [219, 51] width 42 height 8
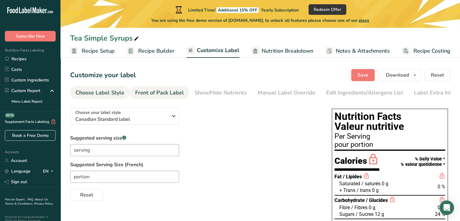
click at [155, 95] on div "Front of Pack Label" at bounding box center [159, 93] width 49 height 8
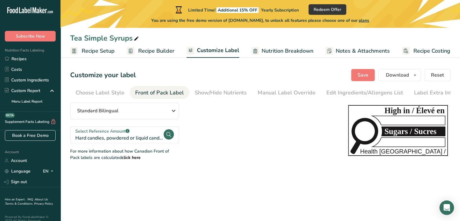
scroll to position [0, 4]
click at [206, 98] on link "Show/Hide Nutrients" at bounding box center [217, 93] width 52 height 14
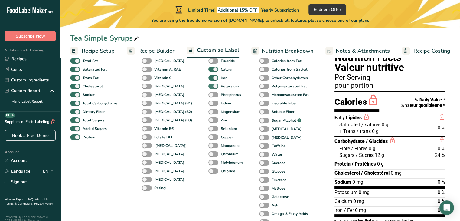
scroll to position [91, 0]
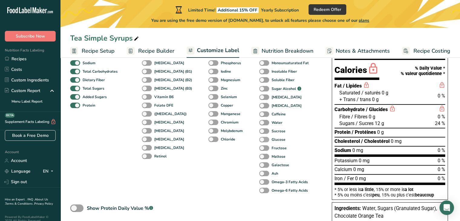
click at [259, 140] on span at bounding box center [264, 140] width 10 height 6
click at [259, 140] on input "Glucose" at bounding box center [261, 139] width 4 height 4
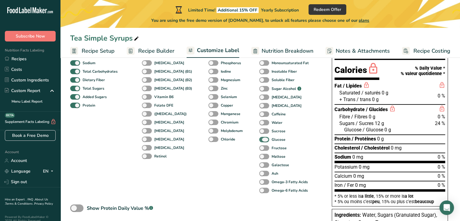
click at [259, 140] on span at bounding box center [264, 140] width 10 height 6
click at [259, 140] on input "Glucose" at bounding box center [261, 139] width 4 height 4
checkbox input "false"
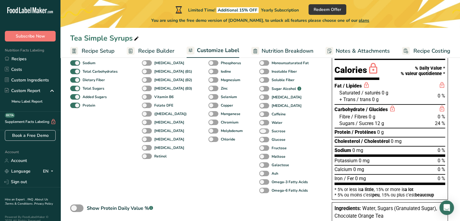
click at [259, 129] on label "Sucrose" at bounding box center [272, 131] width 26 height 6
click at [259, 129] on input "Sucrose" at bounding box center [261, 131] width 4 height 4
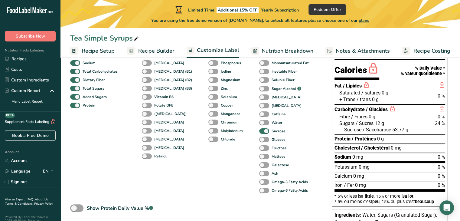
click at [400, 131] on span "53.77 g" at bounding box center [400, 130] width 16 height 6
click at [259, 132] on span at bounding box center [264, 131] width 10 height 6
click at [259, 132] on input "Sucrose" at bounding box center [261, 131] width 4 height 4
checkbox input "false"
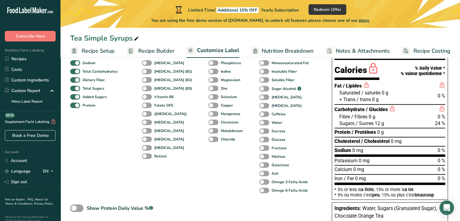
click at [88, 52] on span "Recipe Setup" at bounding box center [98, 51] width 33 height 8
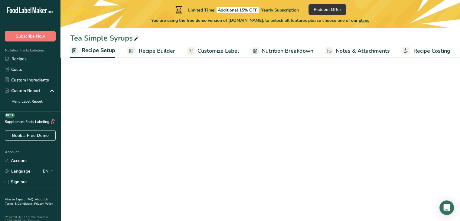
select select "18"
select select "22"
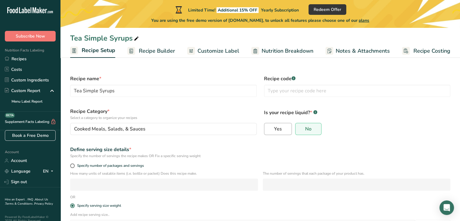
click at [279, 125] on label "Yes" at bounding box center [278, 129] width 28 height 12
click at [268, 127] on input "Yes" at bounding box center [266, 129] width 4 height 4
radio input "true"
radio input "false"
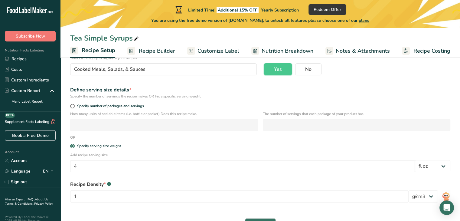
scroll to position [60, 0]
click at [74, 105] on span at bounding box center [72, 105] width 5 height 5
click at [74, 105] on input "Specify number of packages and servings" at bounding box center [72, 105] width 4 height 4
radio input "true"
radio input "false"
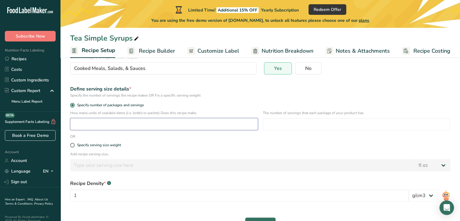
click at [121, 121] on input "number" at bounding box center [164, 124] width 188 height 12
type input "3"
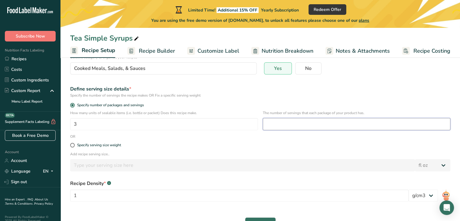
click at [290, 126] on input "number" at bounding box center [357, 124] width 188 height 12
type input "1"
click at [219, 140] on div "Specify serving size weight" at bounding box center [260, 145] width 387 height 12
click at [273, 127] on input "1" at bounding box center [357, 124] width 188 height 12
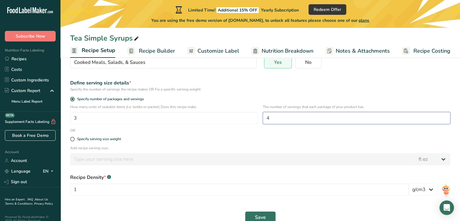
scroll to position [79, 0]
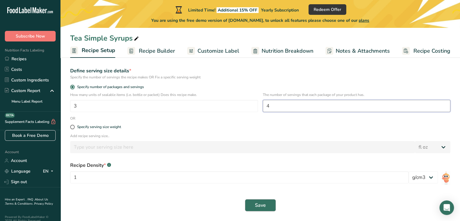
type input "4"
click at [269, 205] on button "Save" at bounding box center [260, 205] width 31 height 12
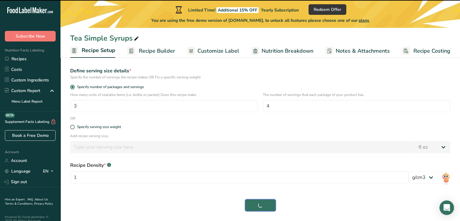
select select "0"
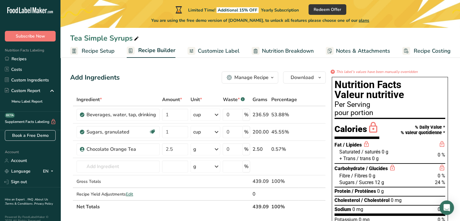
click at [438, 182] on span "24 %" at bounding box center [440, 182] width 10 height 6
click at [206, 50] on span "Customize Label" at bounding box center [219, 51] width 42 height 8
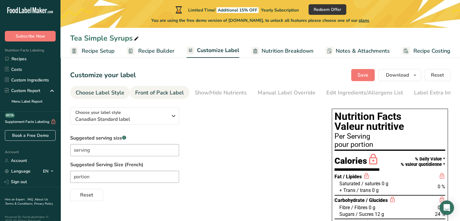
click at [160, 91] on div "Front of Pack Label" at bounding box center [159, 93] width 49 height 8
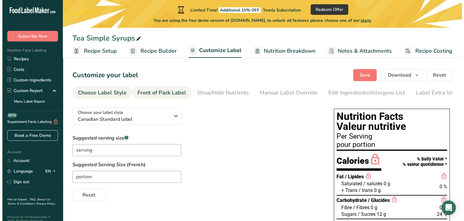
scroll to position [0, 4]
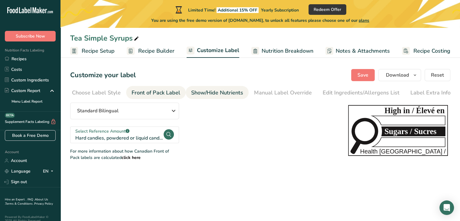
click at [212, 93] on div "Show/Hide Nutrients" at bounding box center [217, 93] width 52 height 8
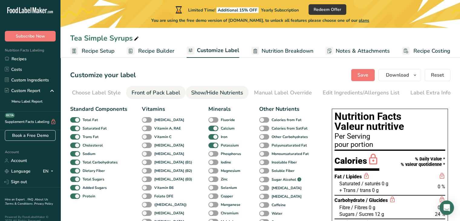
click at [164, 86] on link "Front of Pack Label" at bounding box center [156, 93] width 49 height 14
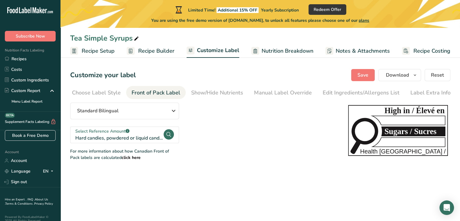
click at [146, 133] on div "Select Reference Amount .a-a{fill:#347362;}.b-a{fill:#fff;}" at bounding box center [119, 131] width 88 height 6
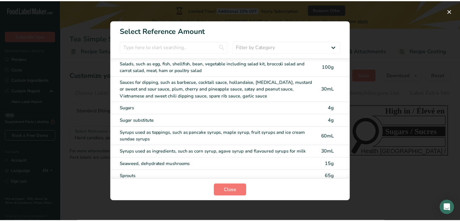
scroll to position [2540, 0]
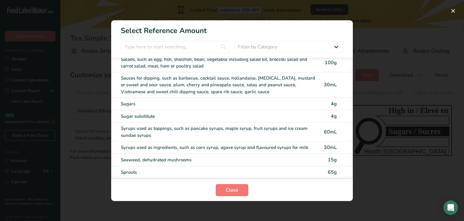
click at [177, 125] on div "Syrups used as toppings, such as pancake syrups, maple syrup, fruit syrups and …" at bounding box center [219, 132] width 197 height 14
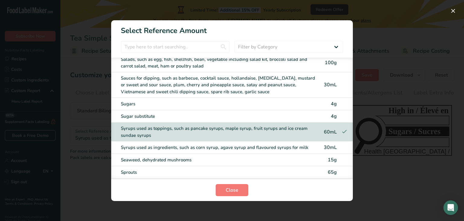
click at [176, 144] on div "Syrups used as ingredients, such as corn syrup, agave syrup and flavoured syrup…" at bounding box center [219, 147] width 197 height 7
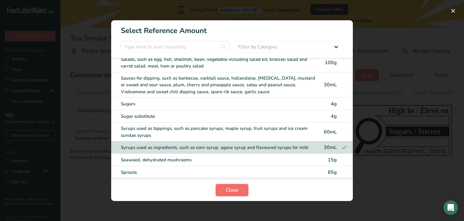
click at [237, 190] on span "Close" at bounding box center [232, 189] width 13 height 7
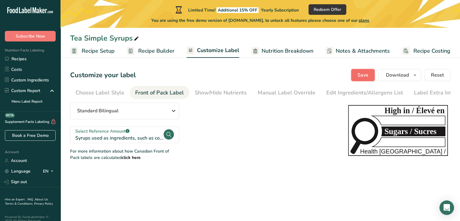
click at [364, 70] on button "Save" at bounding box center [363, 75] width 24 height 12
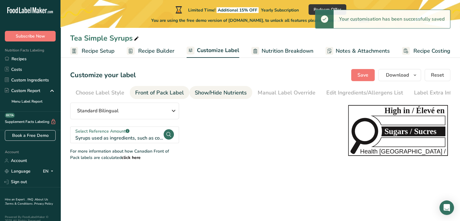
click at [220, 92] on div "Show/Hide Nutrients" at bounding box center [221, 93] width 52 height 8
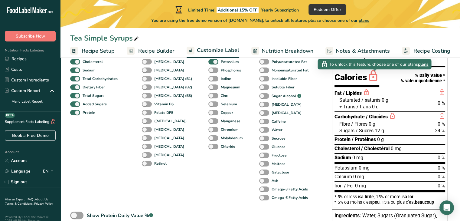
scroll to position [91, 0]
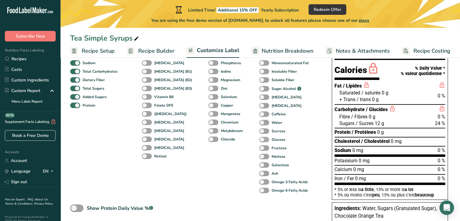
click at [259, 139] on span at bounding box center [264, 140] width 10 height 6
click at [259, 139] on input "Glucose" at bounding box center [261, 139] width 4 height 4
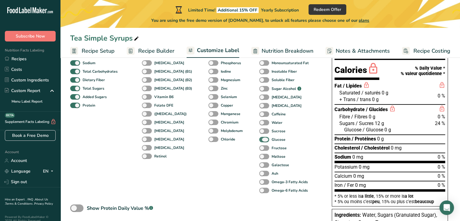
click at [259, 139] on span at bounding box center [264, 140] width 10 height 6
click at [259, 139] on input "Glucose" at bounding box center [261, 139] width 4 height 4
checkbox input "false"
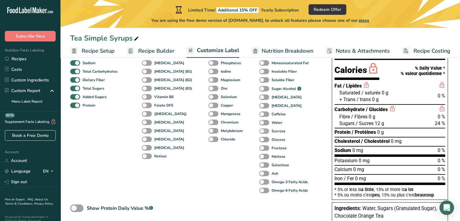
click at [259, 134] on span at bounding box center [264, 131] width 10 height 6
click at [259, 133] on input "Sucrose" at bounding box center [261, 131] width 4 height 4
checkbox input "true"
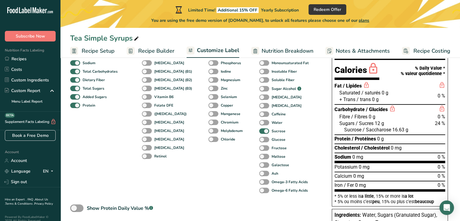
click at [380, 125] on span "12 g" at bounding box center [379, 123] width 9 height 6
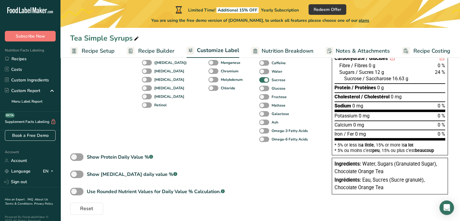
scroll to position [147, 0]
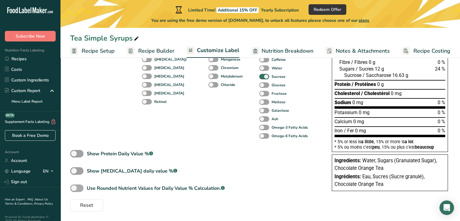
click at [76, 189] on span at bounding box center [76, 188] width 13 height 8
click at [74, 189] on input "Use Rounded Nutrient Values for Daily Value % Calculation. .a-a{fill:#347362;}.…" at bounding box center [72, 188] width 4 height 4
checkbox input "true"
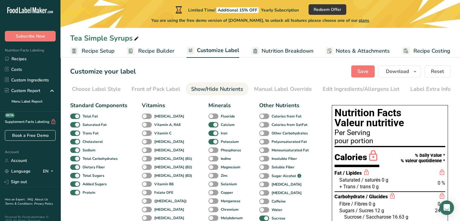
scroll to position [0, 0]
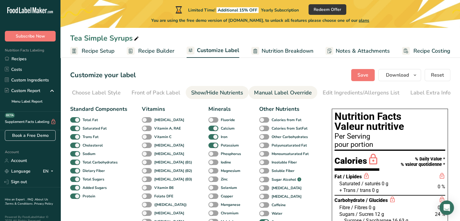
click at [292, 94] on div "Manual Label Override" at bounding box center [283, 93] width 58 height 8
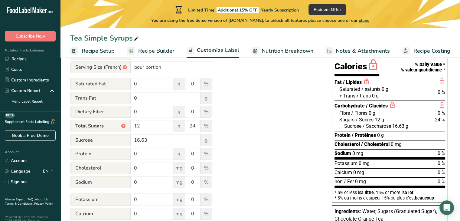
scroll to position [91, 0]
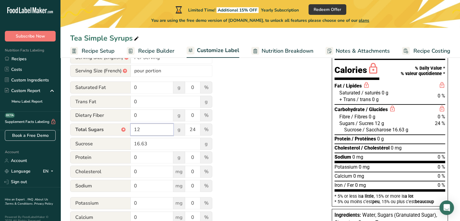
click at [151, 132] on input "12" at bounding box center [152, 129] width 43 height 12
type input "17"
click at [195, 131] on input "24" at bounding box center [192, 129] width 15 height 12
type input "2"
type input "17"
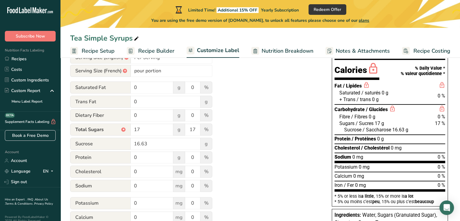
click at [262, 148] on div "Utilize this manual override feature to get full control over the nutrition lab…" at bounding box center [194, 132] width 249 height 240
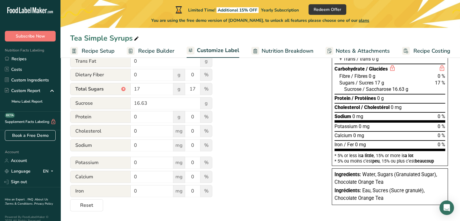
scroll to position [133, 0]
click at [260, 180] on div "Utilize this manual override feature to get full control over the nutrition lab…" at bounding box center [194, 91] width 249 height 240
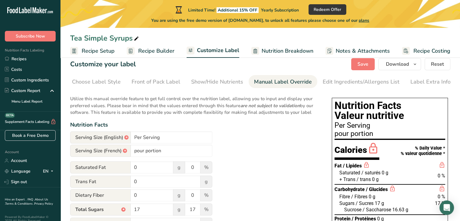
scroll to position [0, 0]
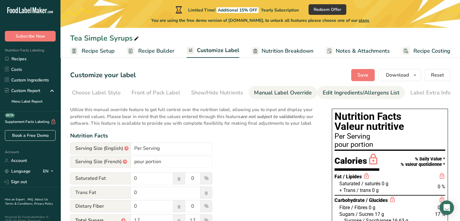
click at [358, 94] on div "Edit Ingredients/Allergens List" at bounding box center [361, 93] width 77 height 8
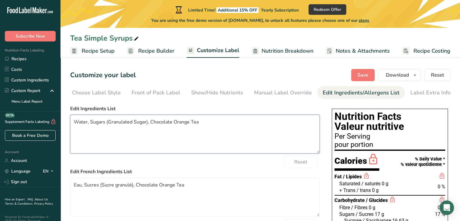
click at [198, 125] on textarea "Water, Sugars (Granulated Sugar), Chocolate Orange Tea" at bounding box center [194, 134] width 249 height 39
drag, startPoint x: 189, startPoint y: 125, endPoint x: 149, endPoint y: 122, distance: 40.3
click at [149, 122] on textarea "Water, Sugars (Granulated Sugar), Chocolate Orange Tea" at bounding box center [194, 134] width 249 height 39
type textarea "Water, Sugars (Granulated Sugar), Tea"
click at [177, 188] on textarea "Eau, Sucres (Sucre granulé), Chocolate Orange Tea" at bounding box center [194, 197] width 249 height 39
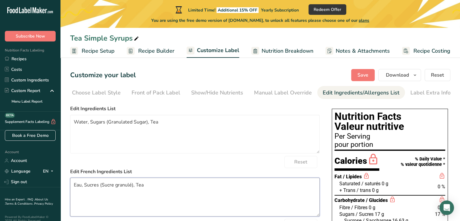
click at [139, 187] on textarea "Eau, Sucres (Sucre granulé), Tea" at bounding box center [194, 197] width 249 height 39
click at [144, 187] on textarea "Eau, Sucres (Sucre granulé), Tha" at bounding box center [194, 197] width 249 height 39
type textarea "Eau, Sucres (Sucre granulé), The"
click at [368, 76] on span "Save" at bounding box center [362, 74] width 11 height 7
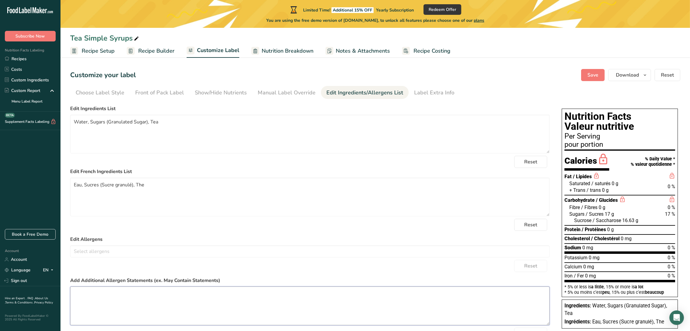
drag, startPoint x: 433, startPoint y: 1, endPoint x: 490, endPoint y: 302, distance: 306.6
click at [460, 220] on textarea at bounding box center [309, 305] width 479 height 39
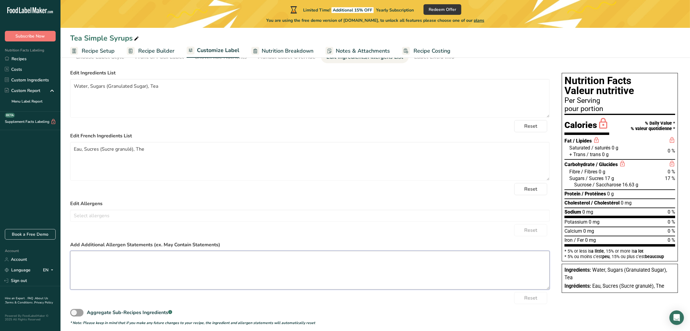
scroll to position [40, 0]
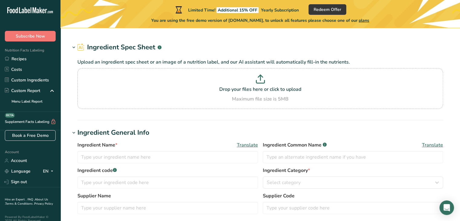
type input "Sugars, granulated"
type input "Granulated Sugar"
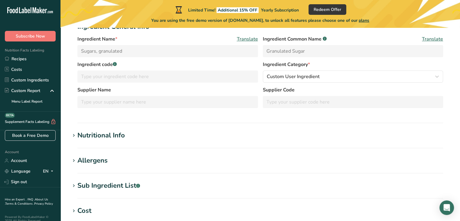
scroll to position [60, 0]
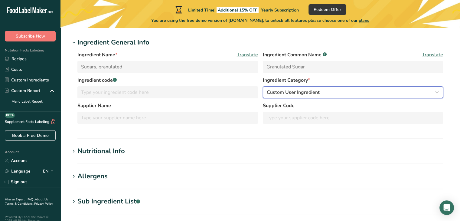
click at [307, 92] on span "Custom User Ingredient" at bounding box center [293, 92] width 53 height 7
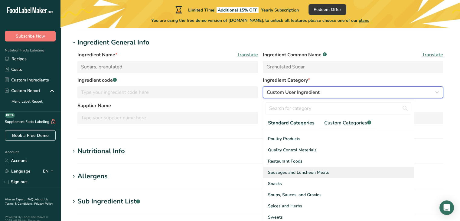
scroll to position [233, 0]
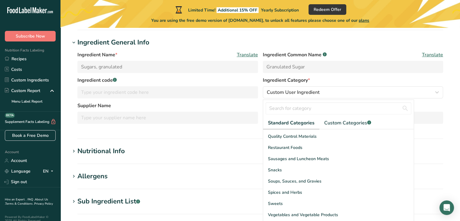
click at [182, 135] on section "Ingredient General Info Ingredient Name * Translate Sugars, granulated Ingredie…" at bounding box center [260, 87] width 380 height 101
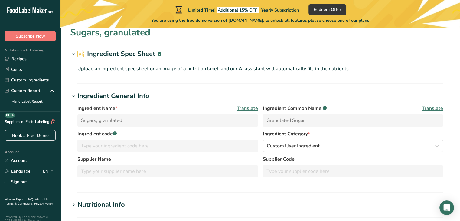
scroll to position [0, 0]
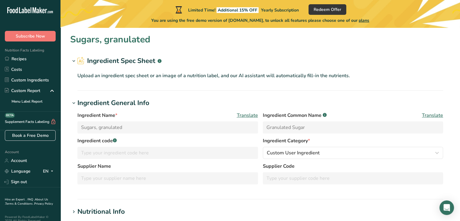
click at [76, 103] on icon at bounding box center [73, 103] width 5 height 8
